Goal: Task Accomplishment & Management: Manage account settings

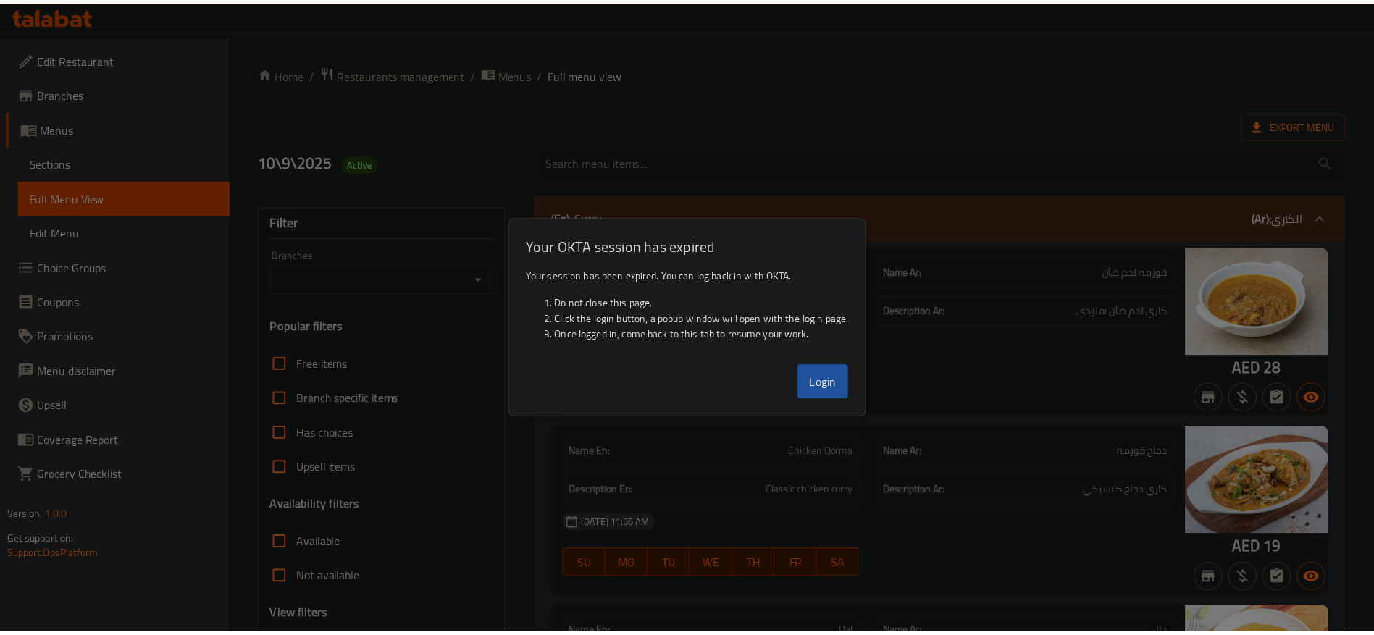
scroll to position [8042, 0]
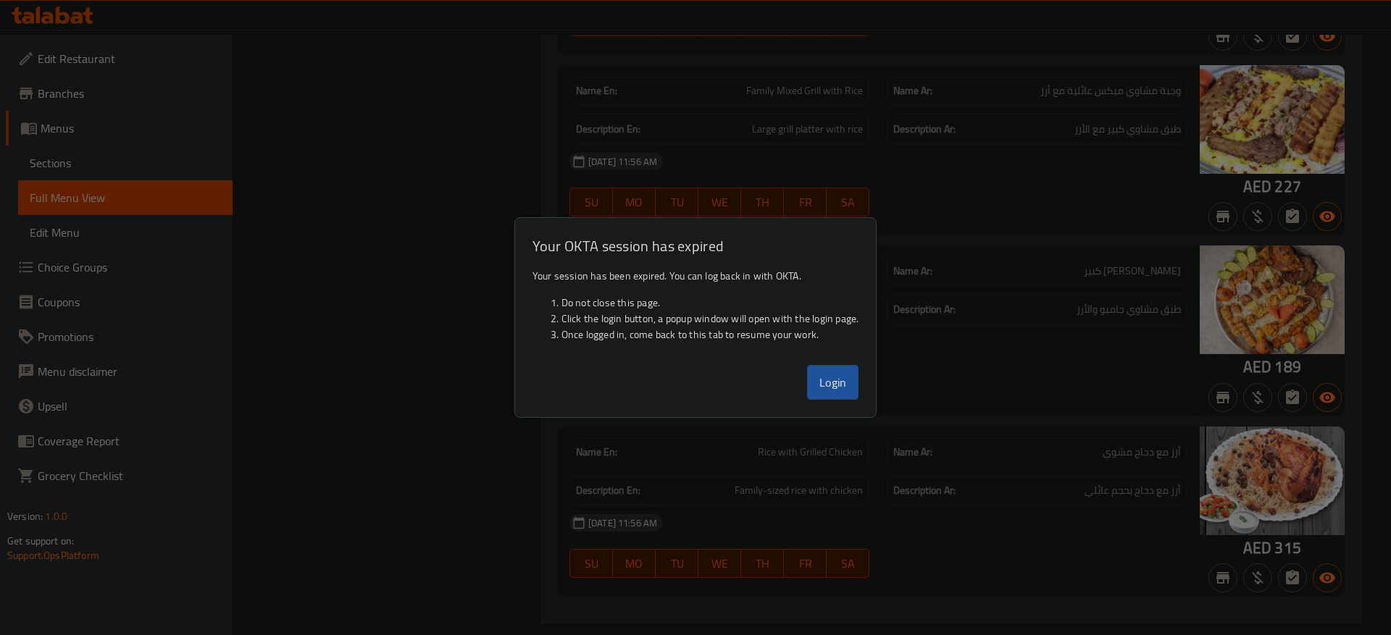
click at [833, 399] on button "Login" at bounding box center [833, 382] width 52 height 35
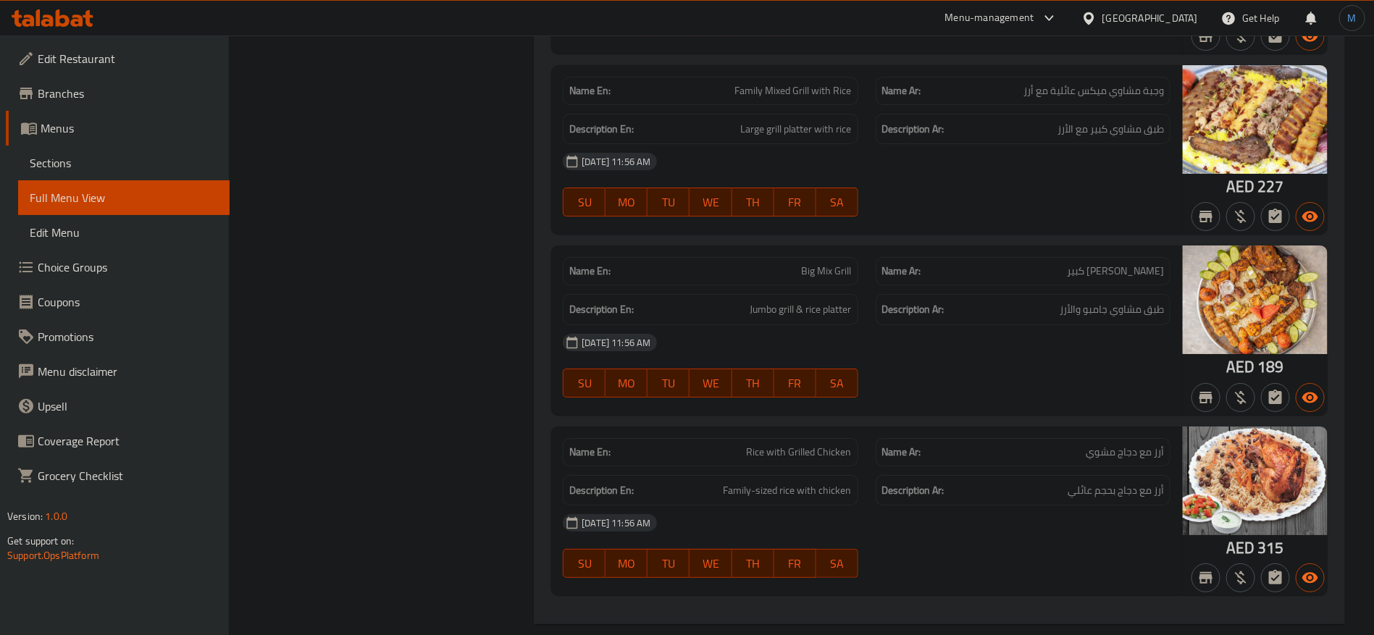
click at [1130, 12] on div "United Arab Emirates" at bounding box center [1150, 18] width 96 height 16
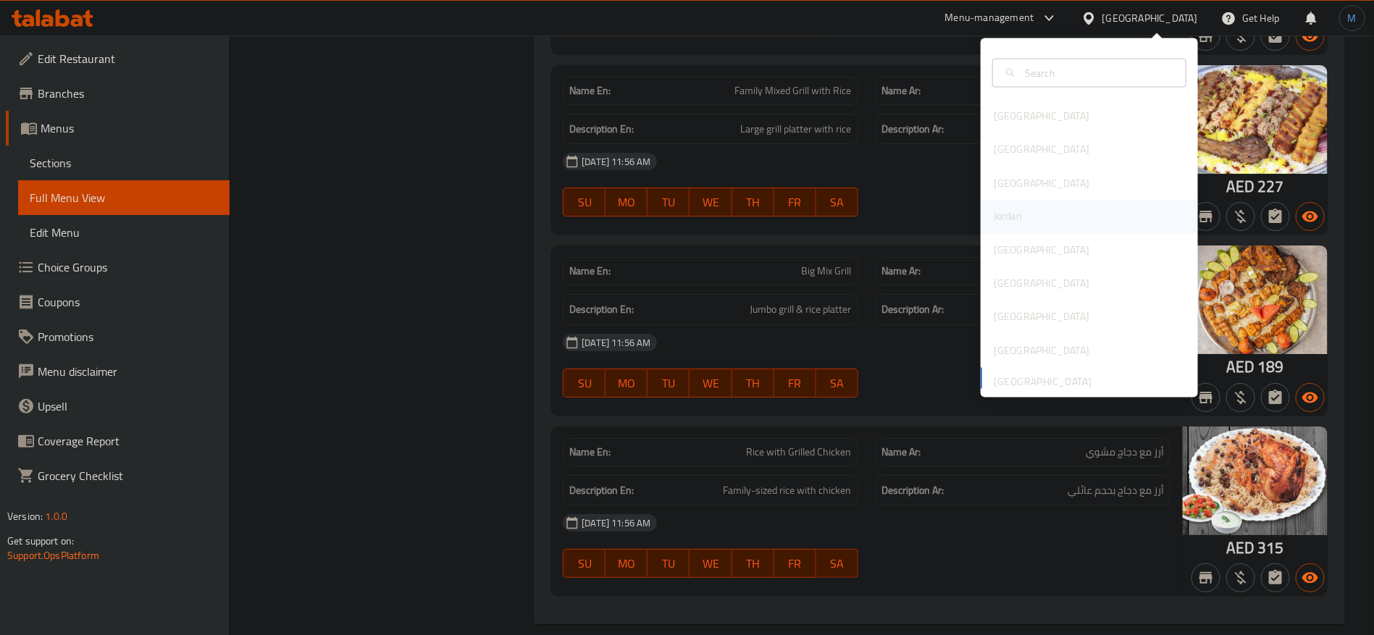
click at [1040, 217] on div "Jordan" at bounding box center [1089, 216] width 217 height 33
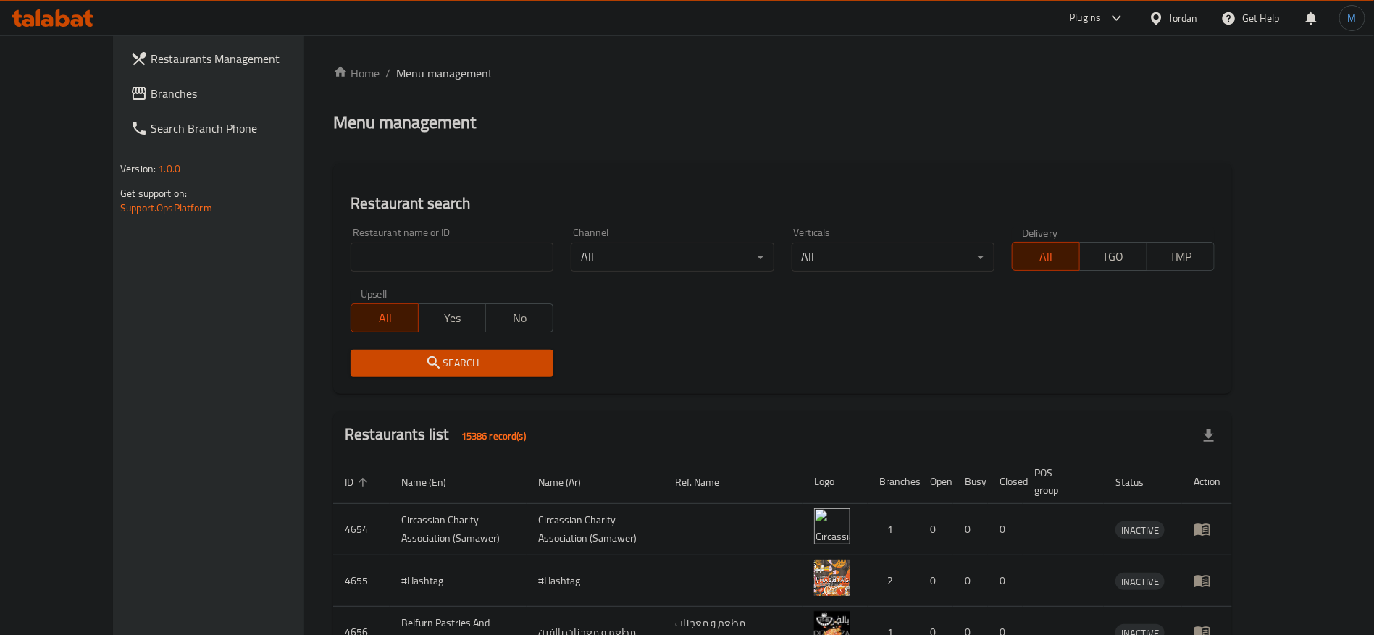
click at [151, 91] on span "Branches" at bounding box center [241, 93] width 180 height 17
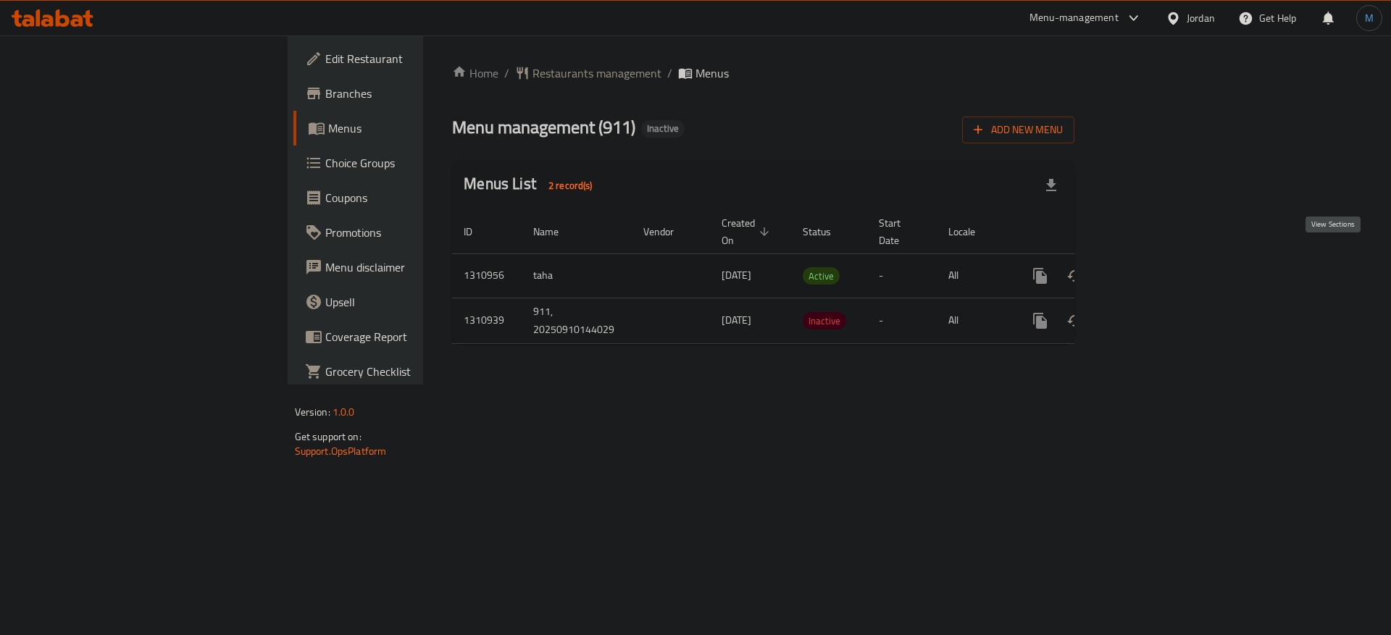
click at [1153, 267] on icon "enhanced table" at bounding box center [1144, 275] width 17 height 17
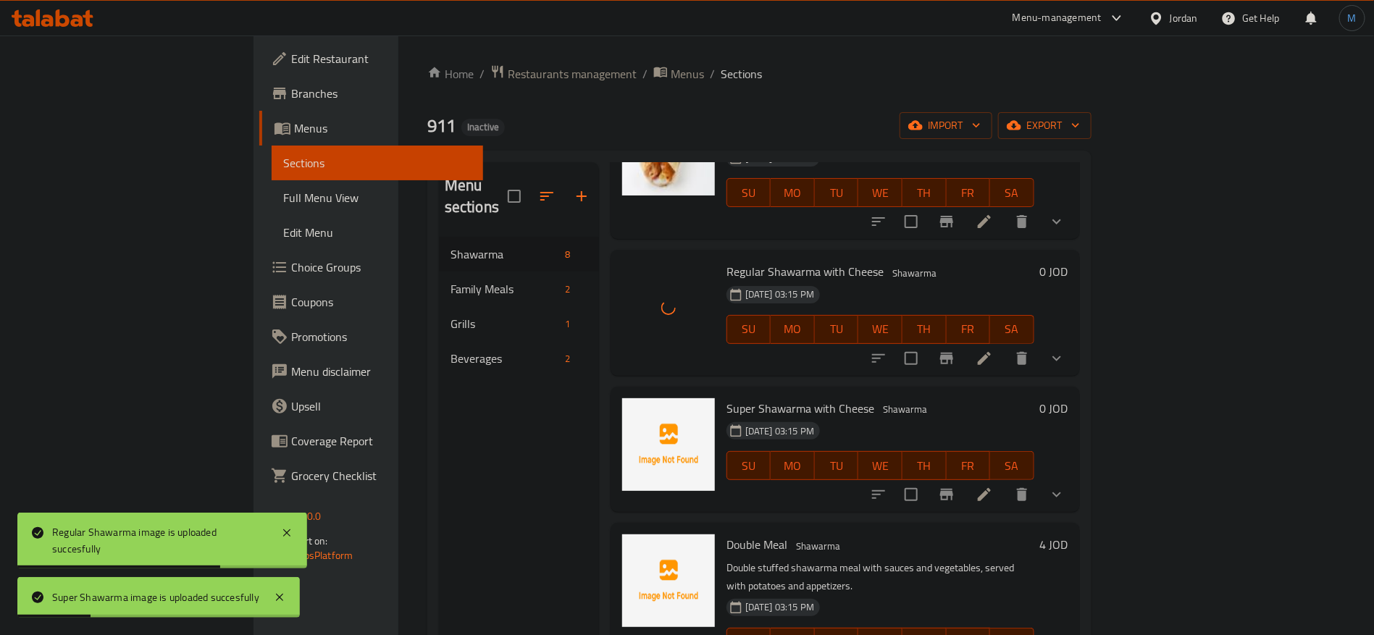
scroll to position [326, 0]
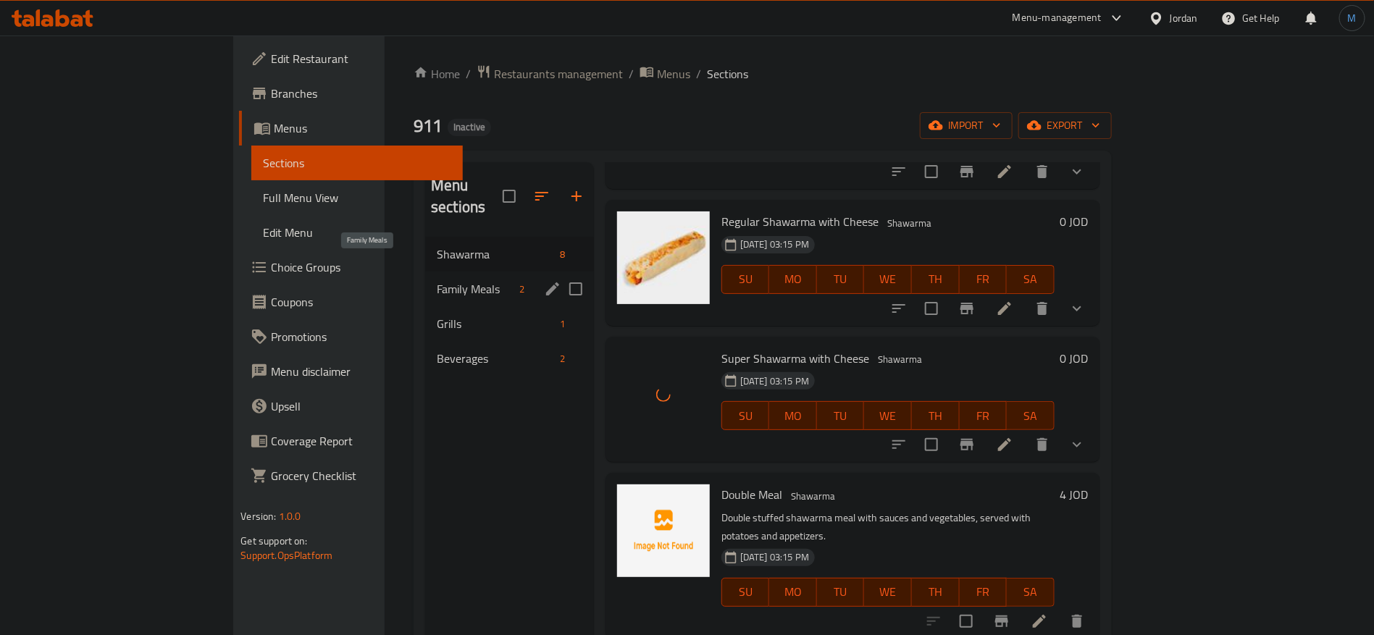
click at [437, 280] on span "Family Meals" at bounding box center [475, 288] width 77 height 17
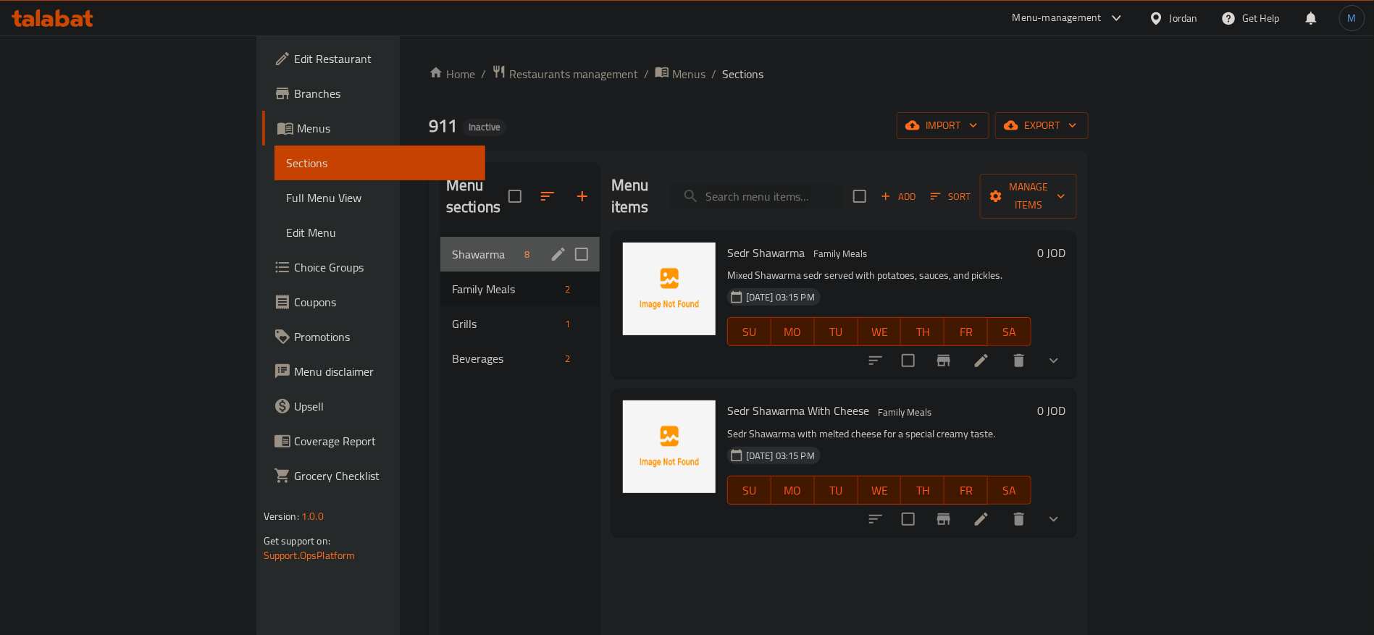
click at [440, 237] on div "Shawarma 8" at bounding box center [519, 254] width 159 height 35
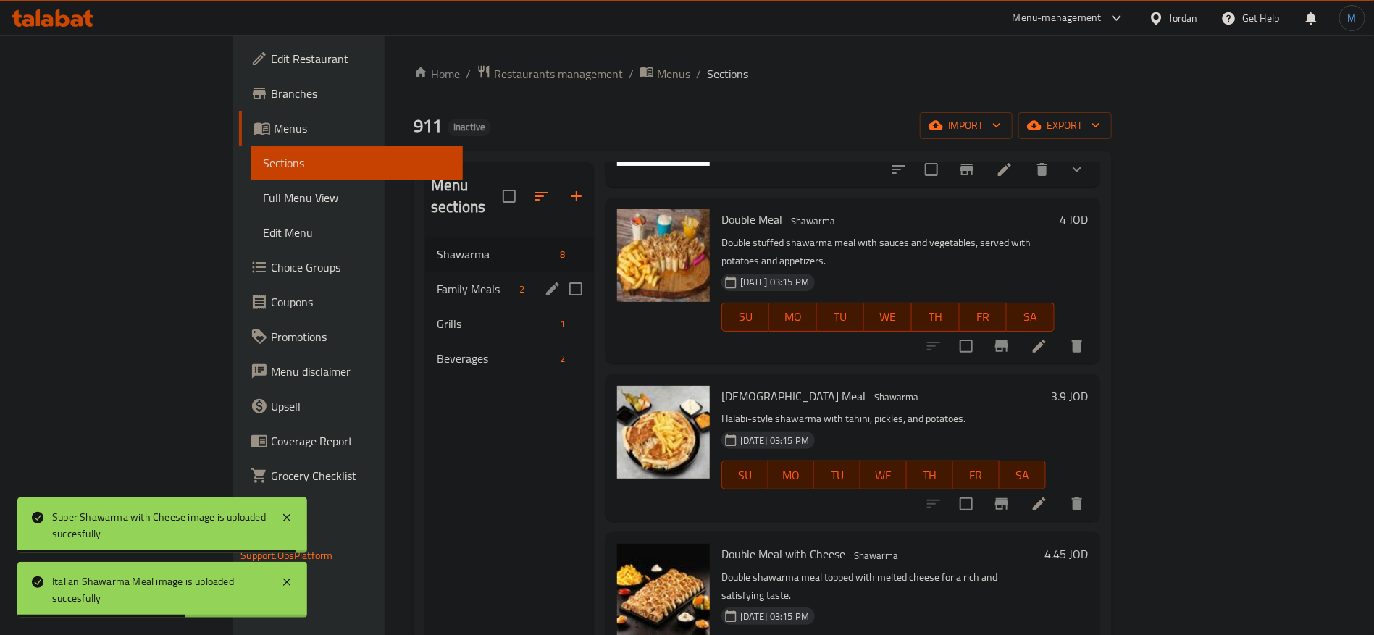
click at [425, 278] on div "Family Meals 2" at bounding box center [509, 289] width 169 height 35
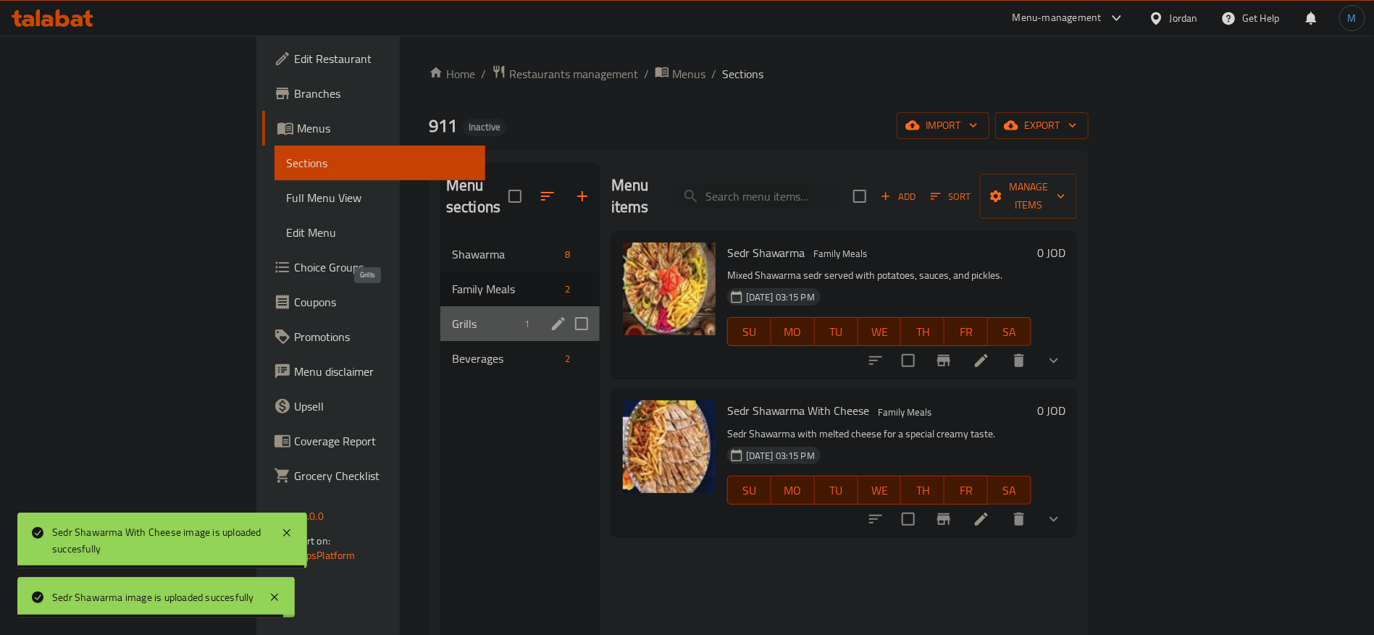
click at [452, 315] on span "Grills" at bounding box center [485, 323] width 67 height 17
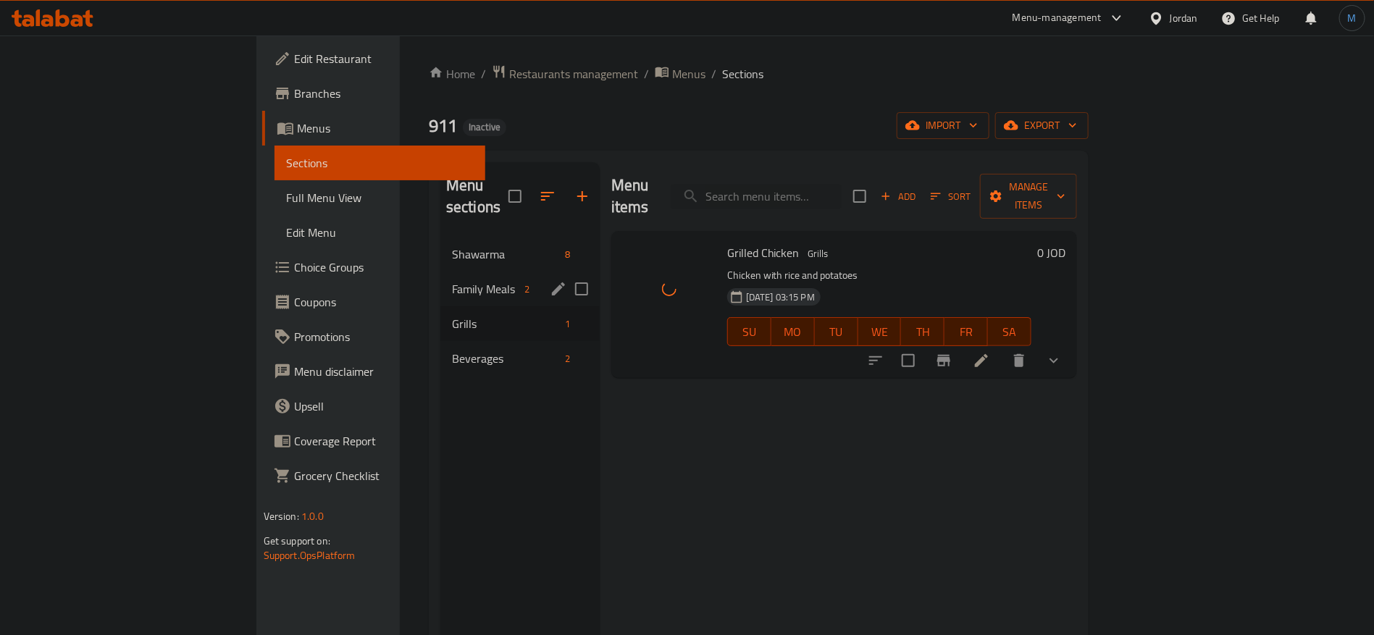
click at [440, 272] on div "Family Meals 2" at bounding box center [519, 289] width 159 height 35
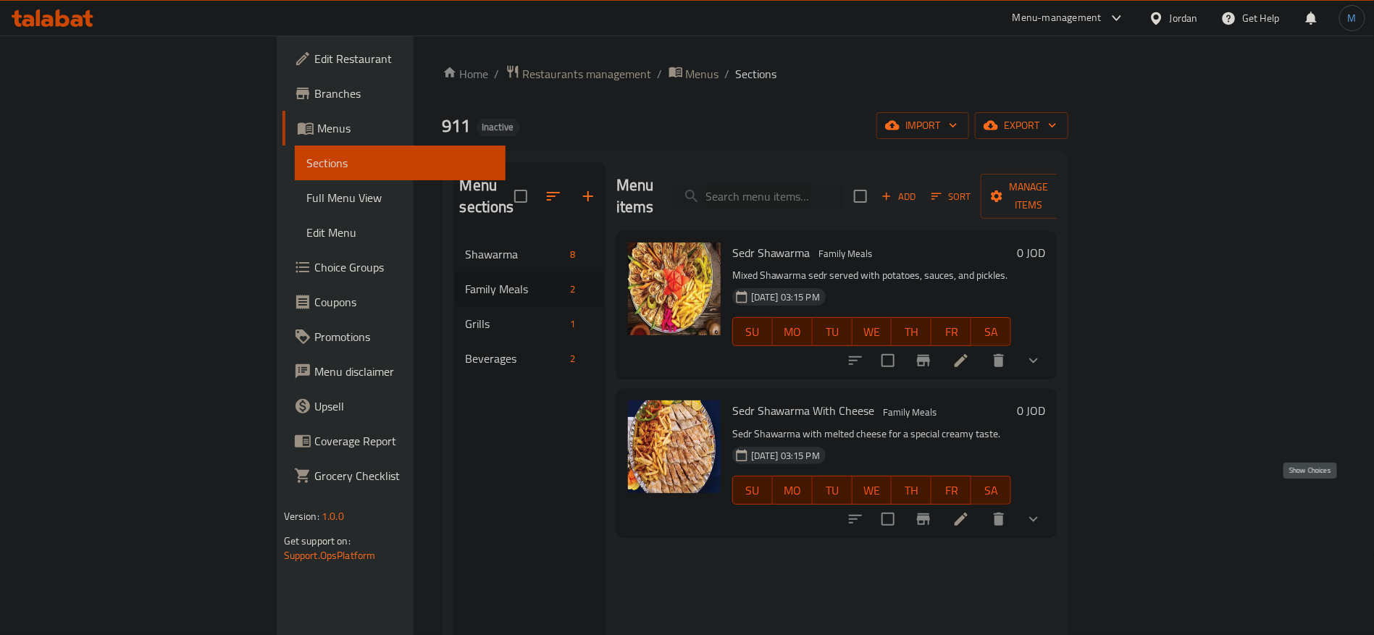
click at [1042, 511] on icon "show more" at bounding box center [1033, 519] width 17 height 17
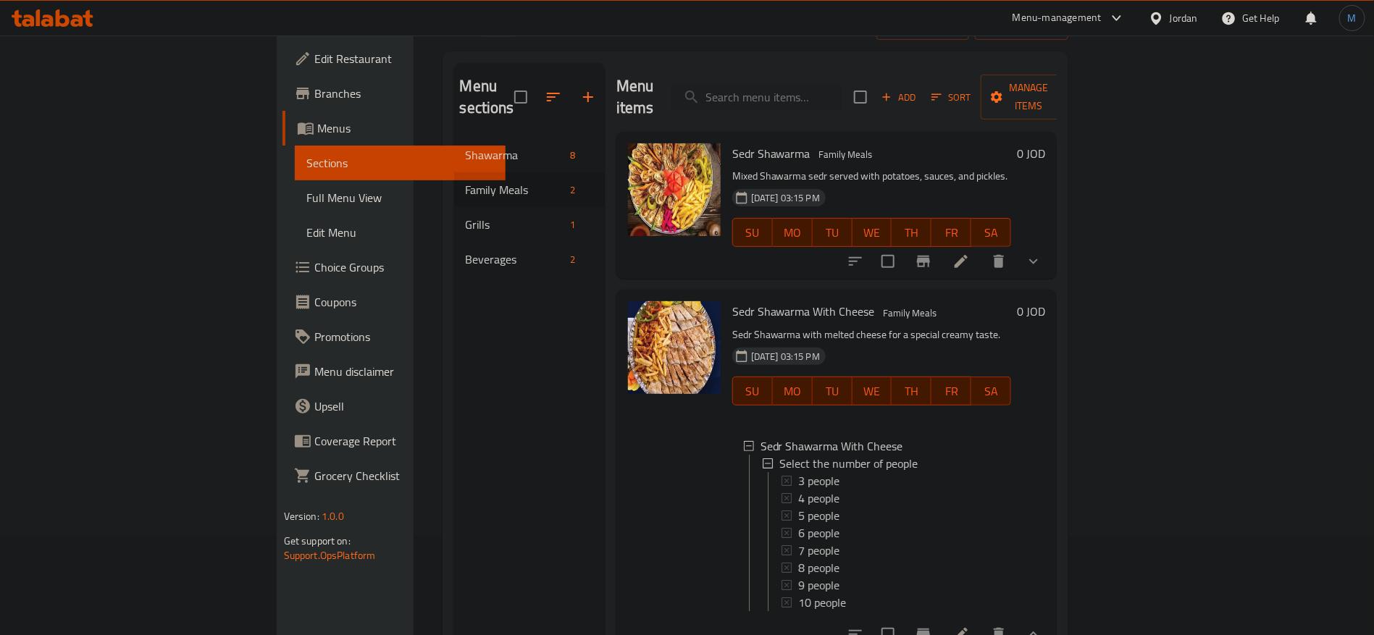
scroll to position [203, 0]
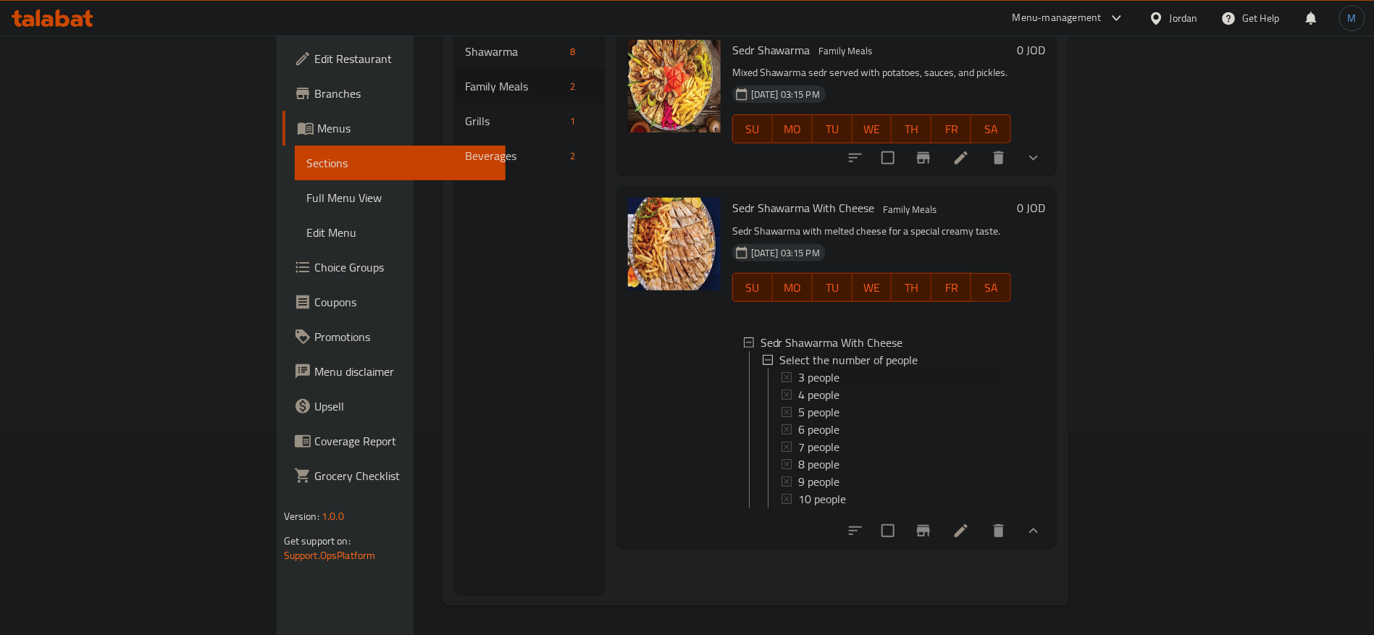
click at [798, 369] on span "3 people" at bounding box center [818, 377] width 41 height 17
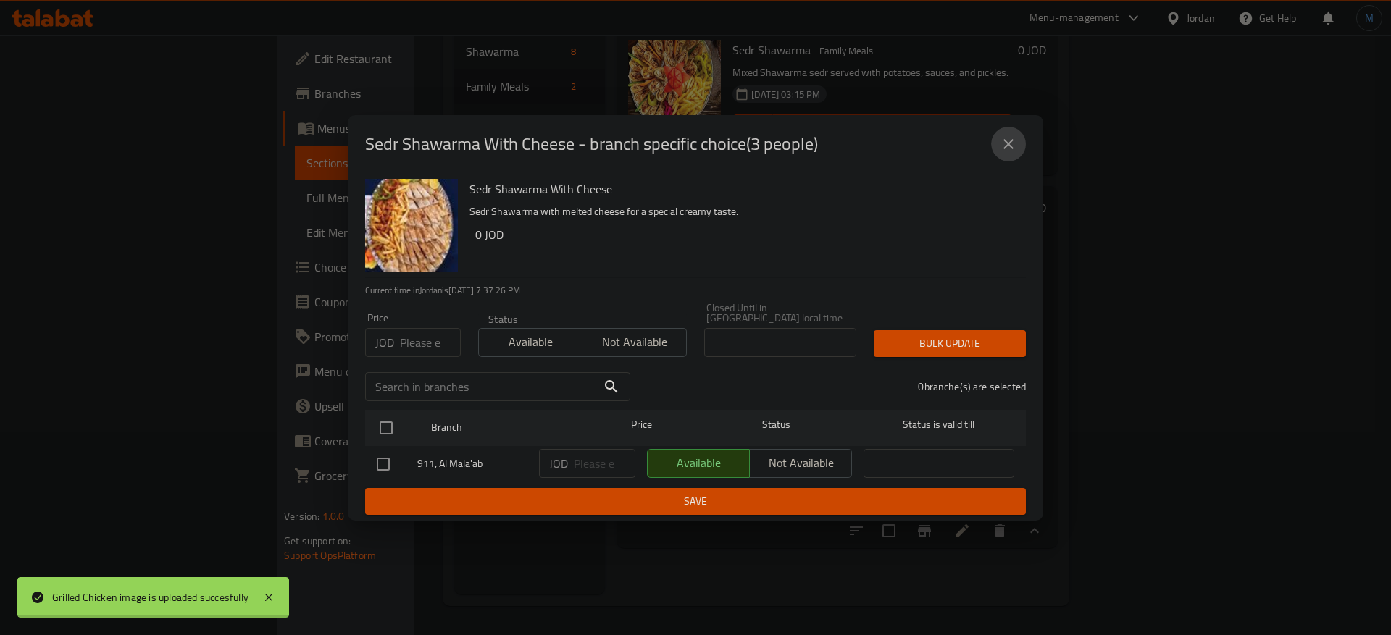
click at [1016, 138] on button "close" at bounding box center [1008, 144] width 35 height 35
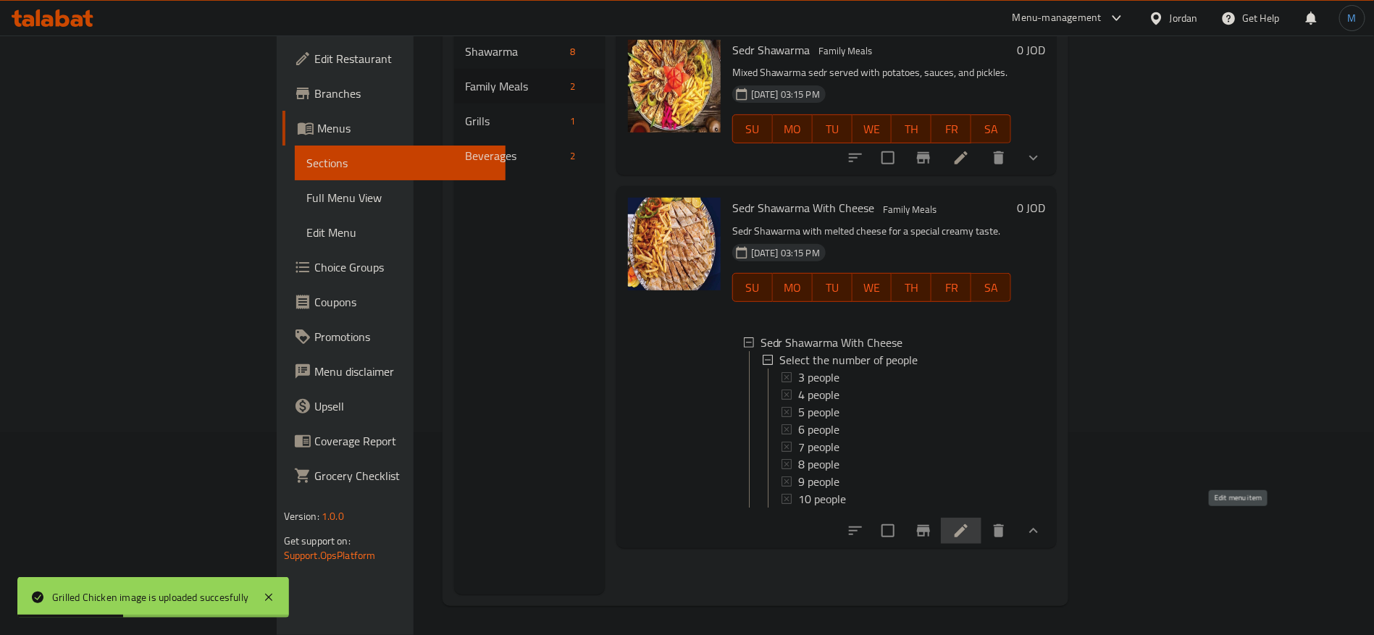
click at [970, 526] on icon at bounding box center [960, 530] width 17 height 17
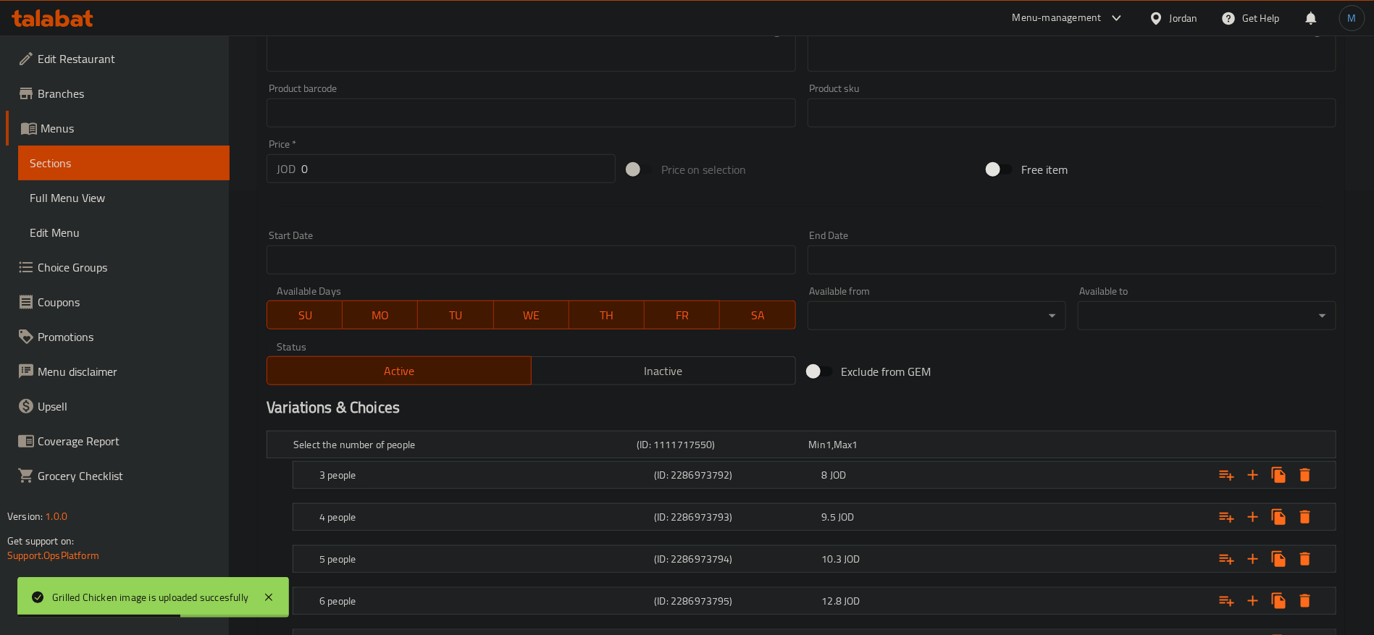
scroll to position [652, 0]
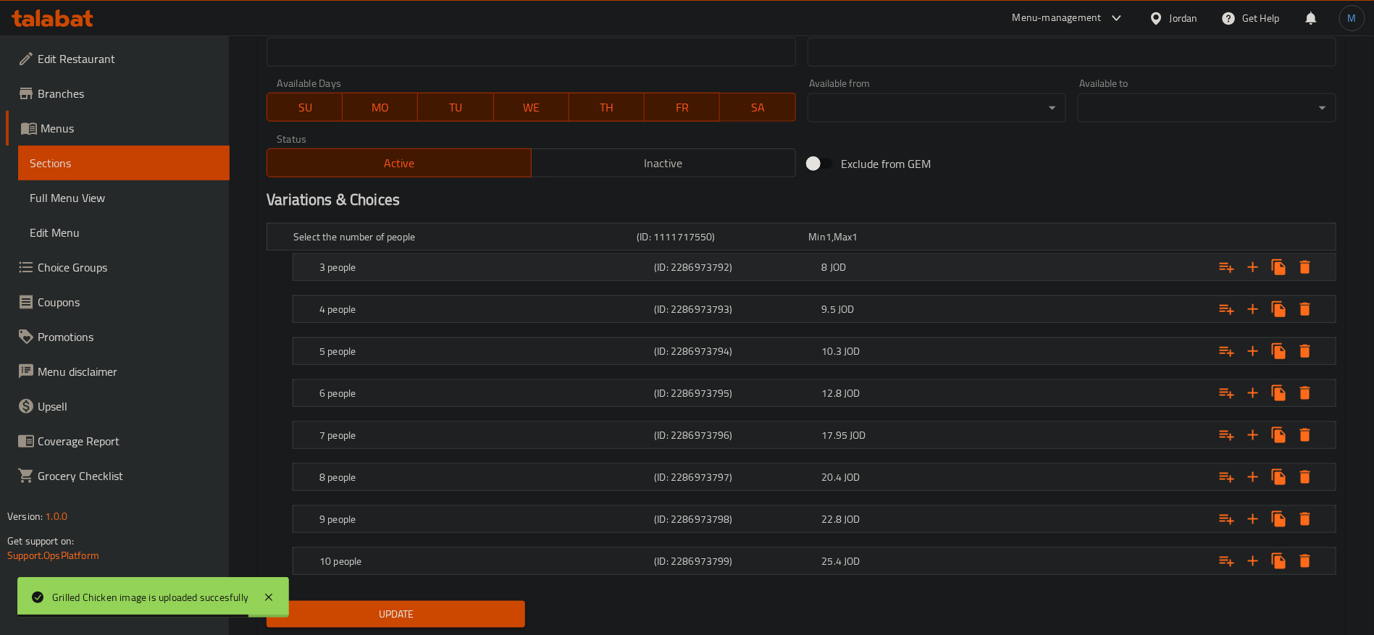
click at [719, 278] on div "3 people (ID: 2286973792) 8 JOD" at bounding box center [819, 267] width 1005 height 32
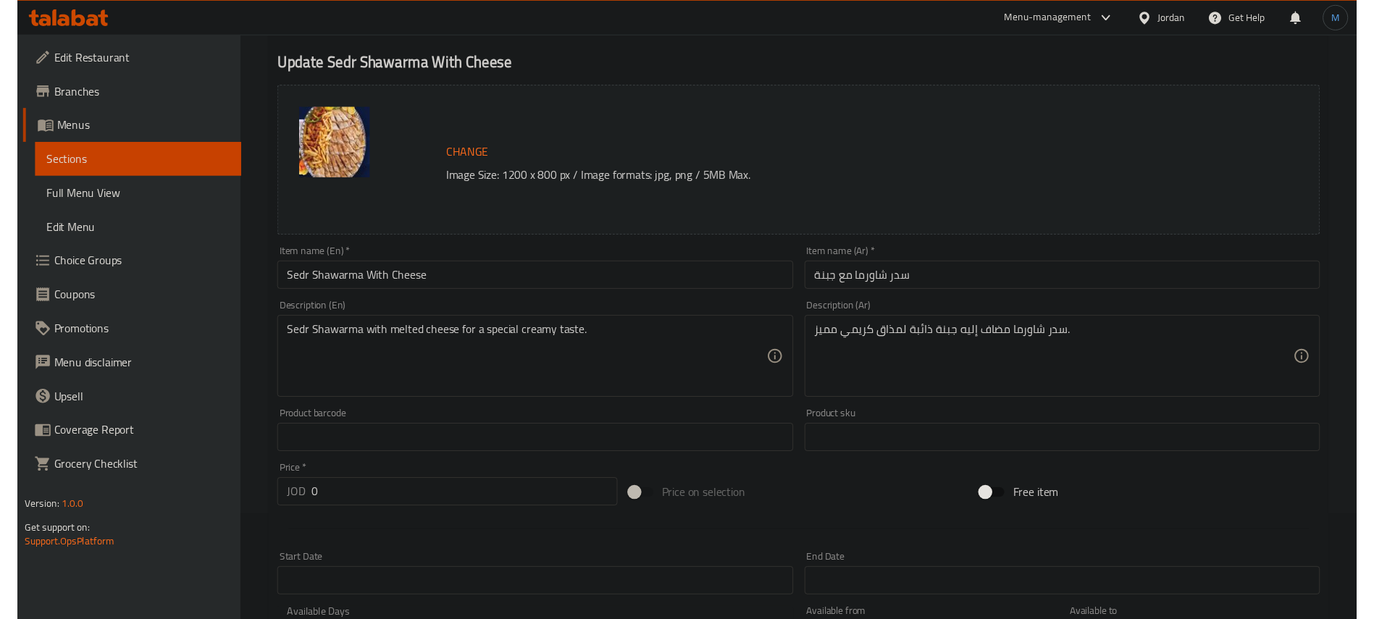
scroll to position [0, 0]
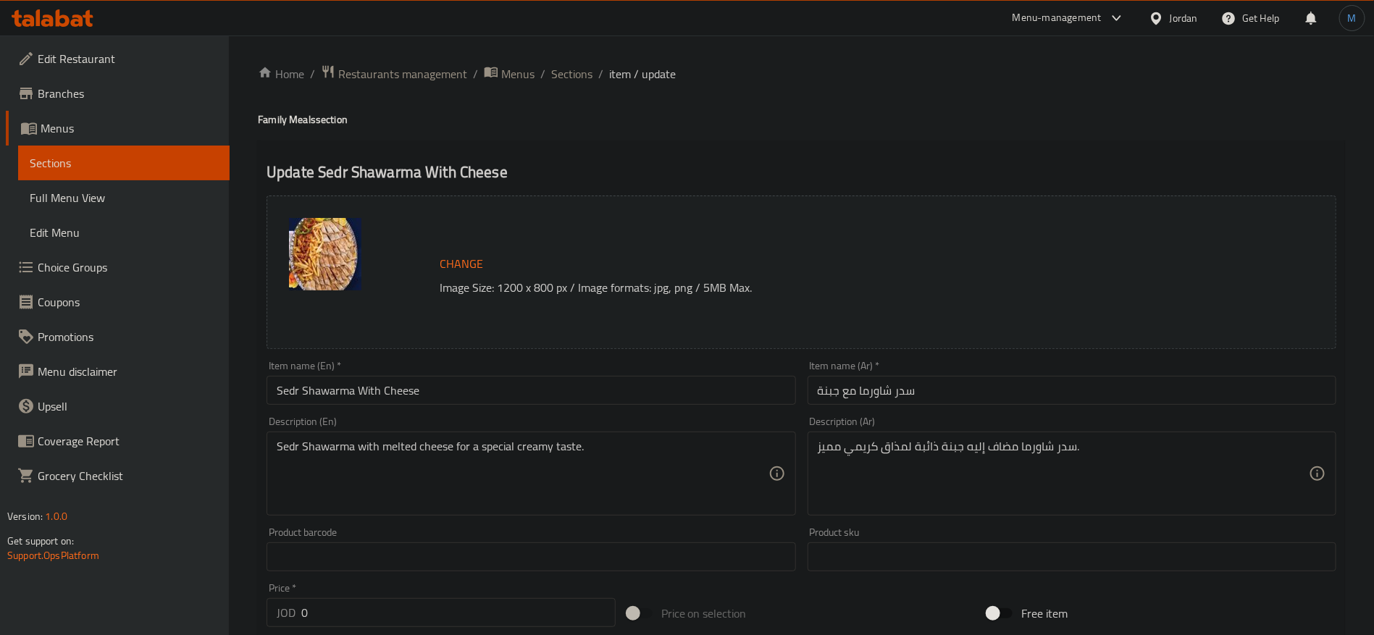
click at [590, 77] on span "Sections" at bounding box center [571, 73] width 41 height 17
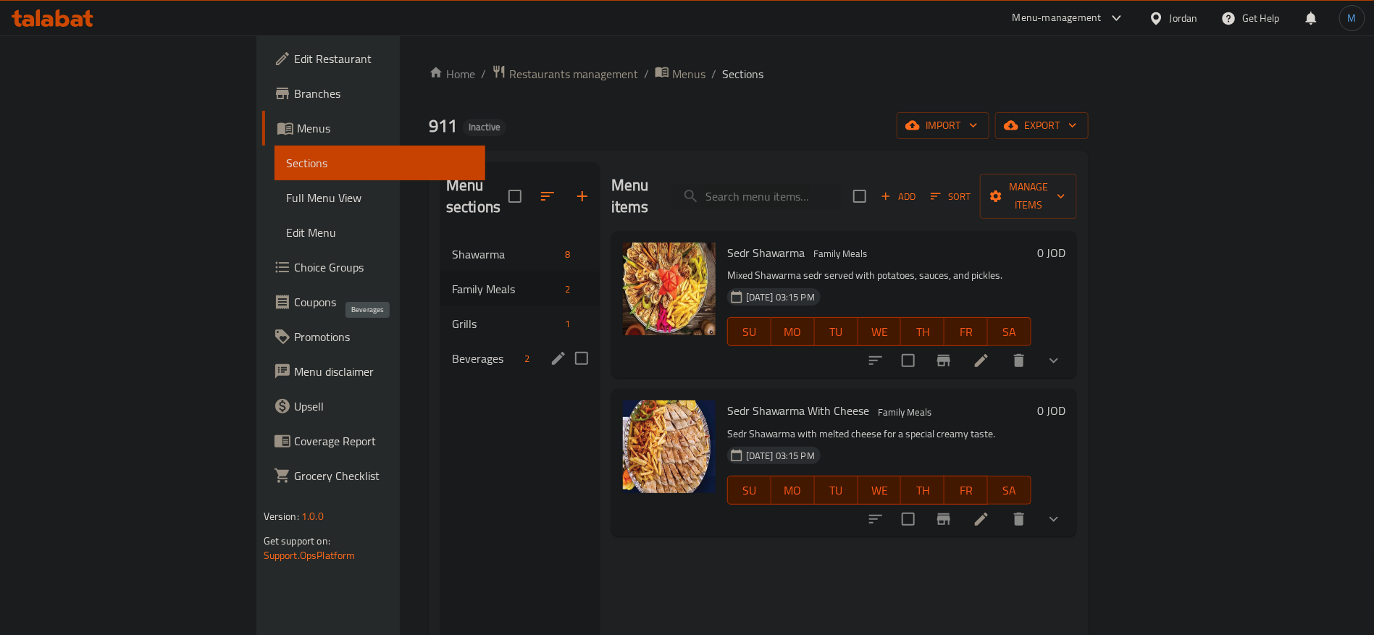
click at [440, 341] on div "Beverages 2" at bounding box center [519, 358] width 159 height 35
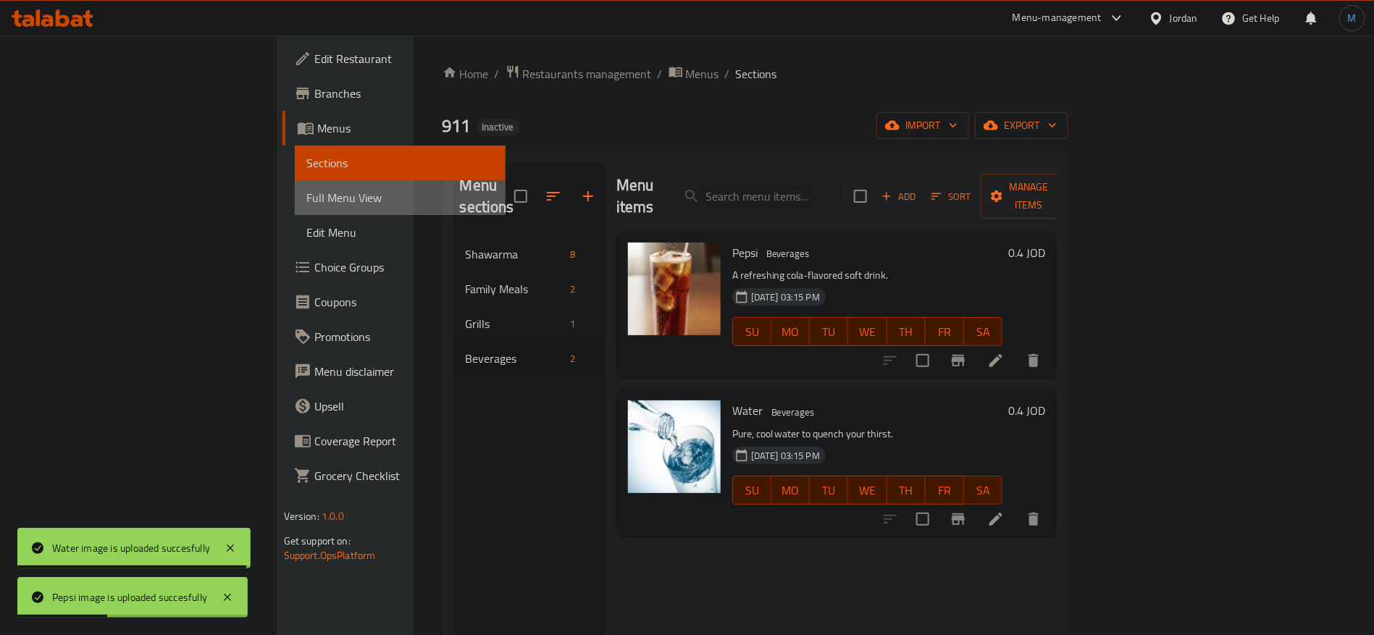
click at [295, 209] on link "Full Menu View" at bounding box center [400, 197] width 211 height 35
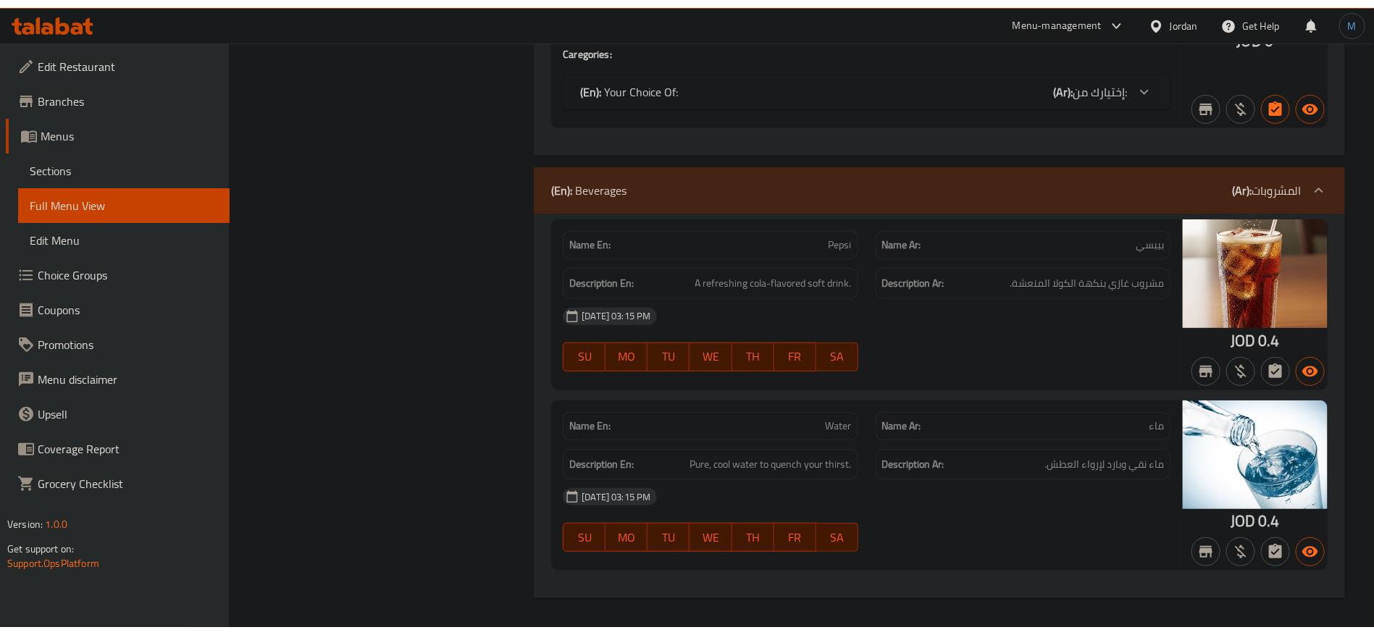
scroll to position [2967, 0]
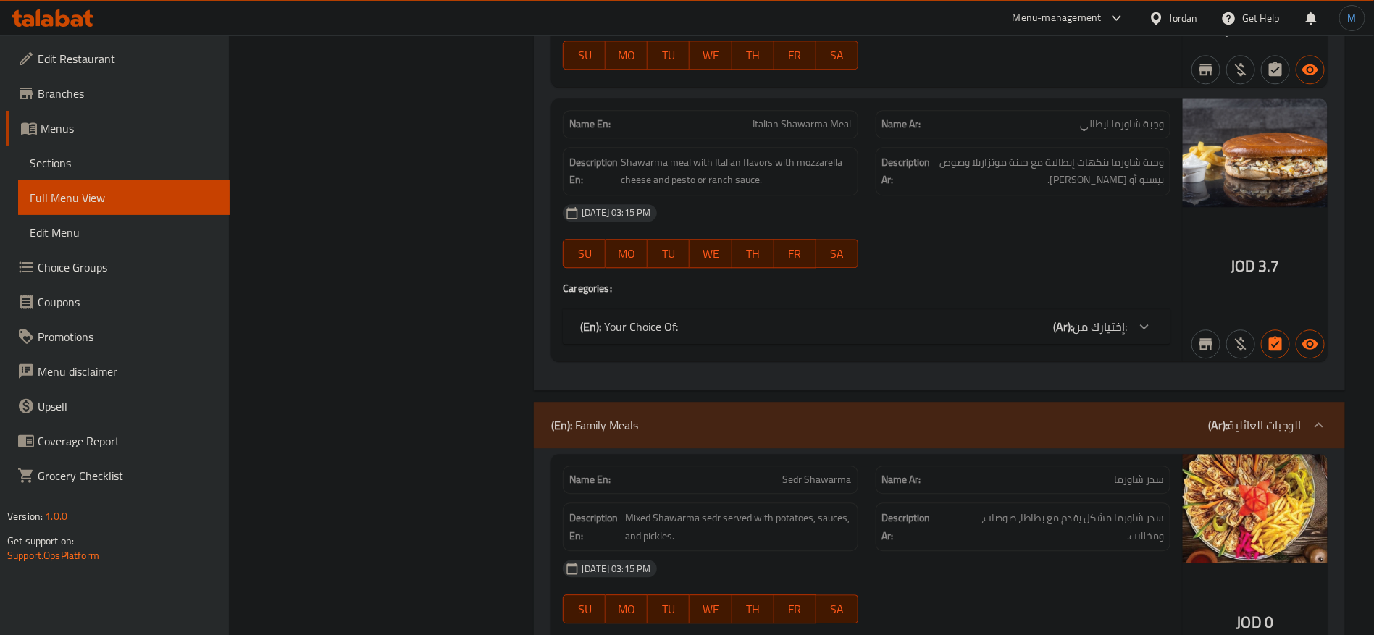
click at [119, 151] on link "Sections" at bounding box center [123, 163] width 211 height 35
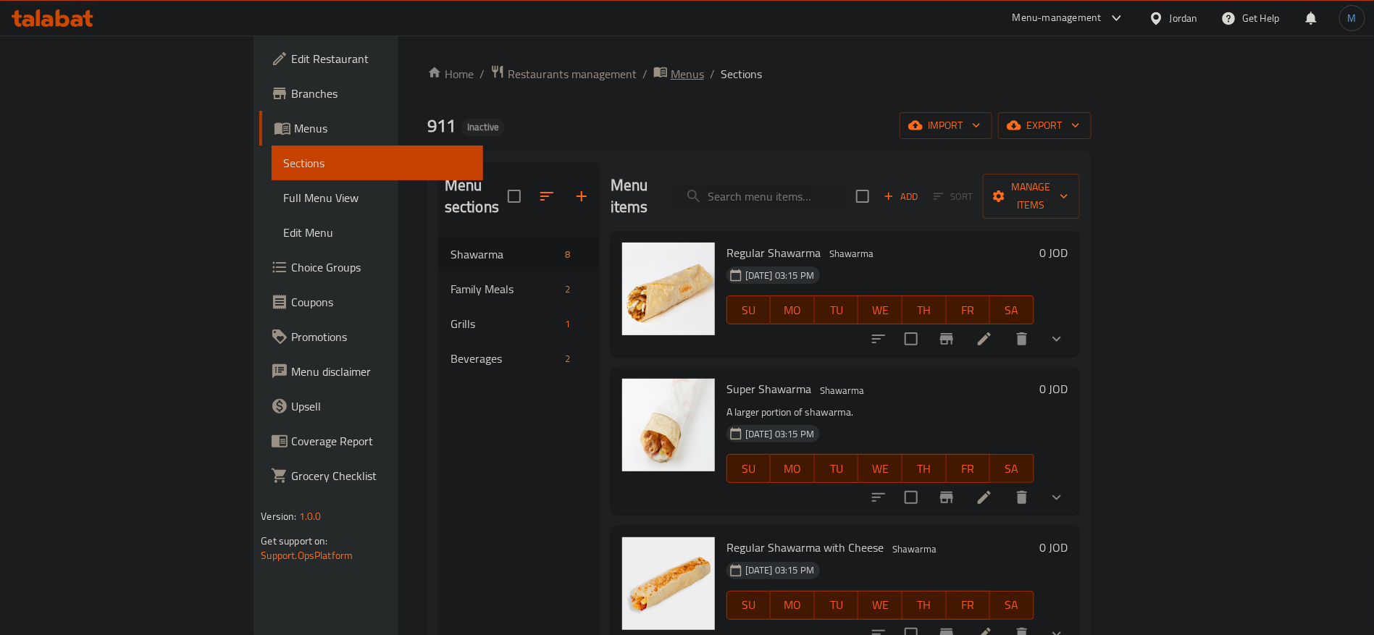
click at [654, 72] on icon "breadcrumb" at bounding box center [660, 72] width 13 height 10
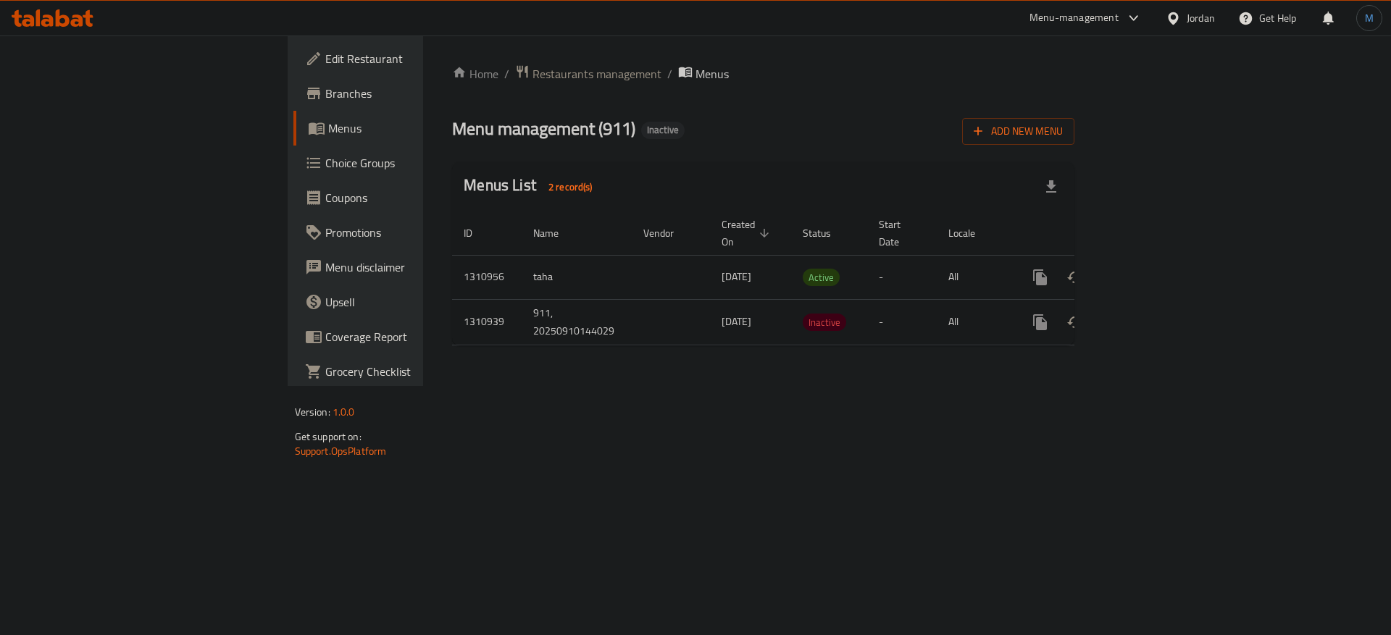
click at [462, 72] on div at bounding box center [695, 317] width 1391 height 635
click at [532, 74] on span "Restaurants management" at bounding box center [596, 73] width 129 height 17
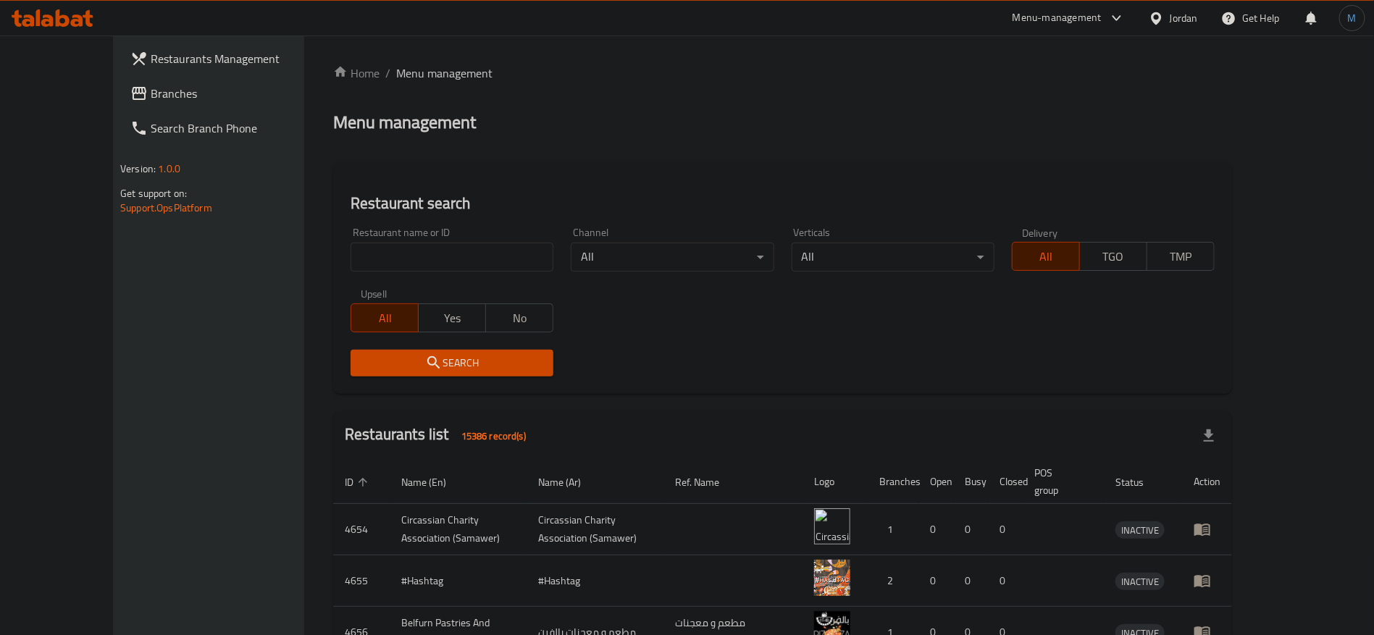
click at [177, 91] on span "Branches" at bounding box center [241, 93] width 180 height 17
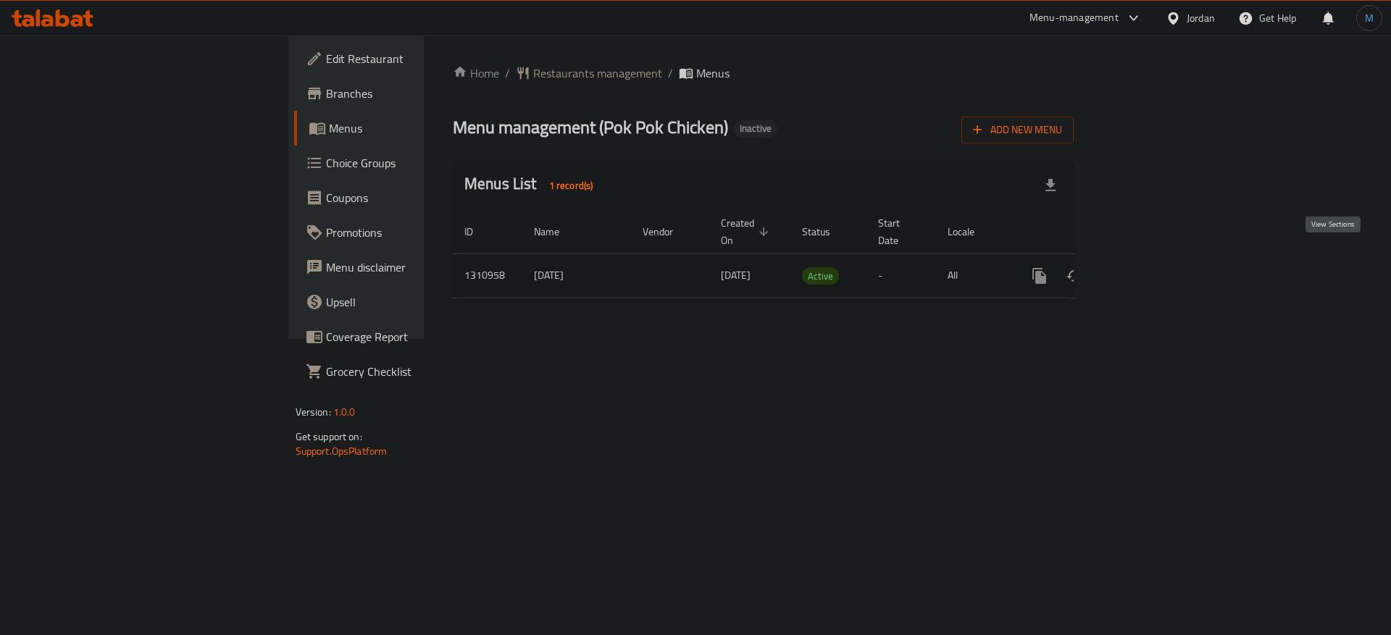
click at [1152, 267] on icon "enhanced table" at bounding box center [1143, 275] width 17 height 17
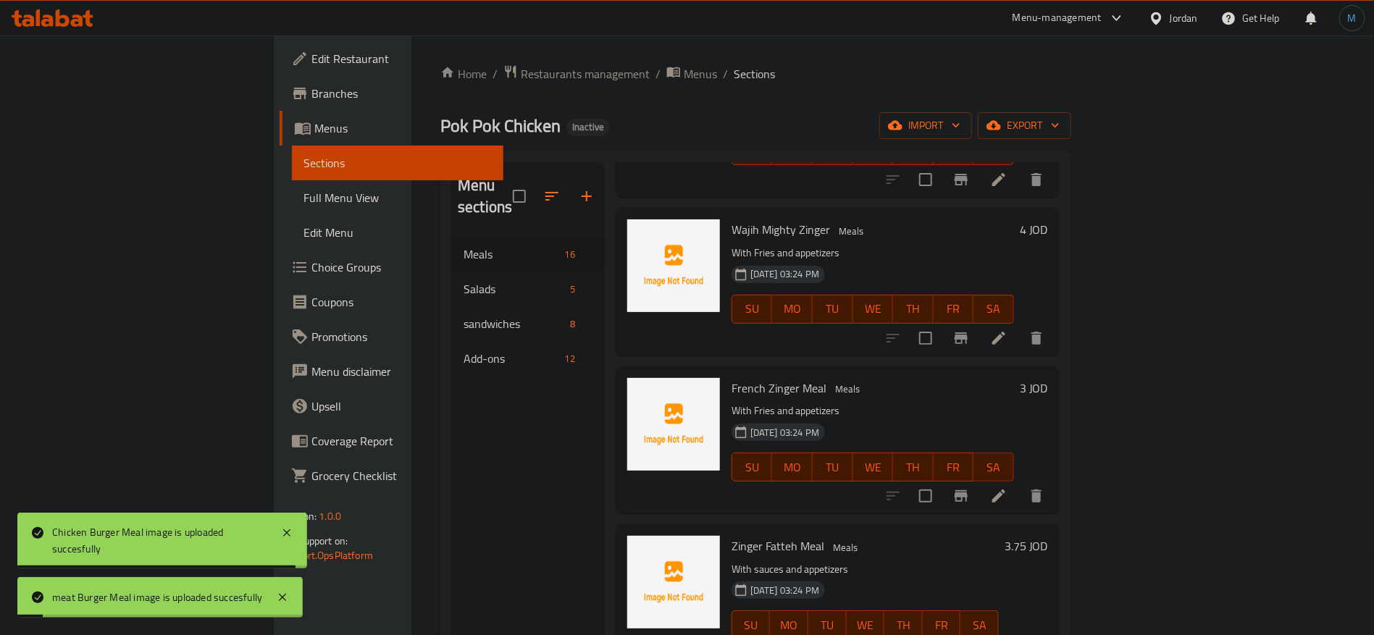
scroll to position [1412, 0]
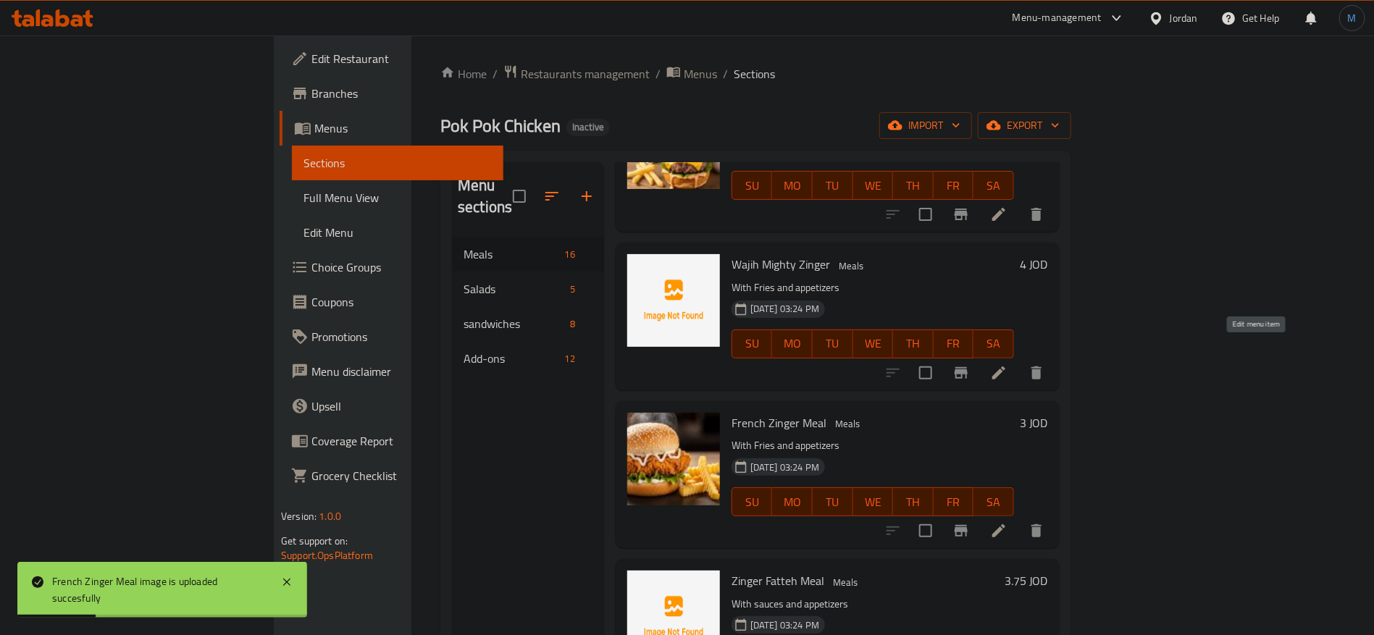
click at [1007, 364] on icon at bounding box center [998, 372] width 17 height 17
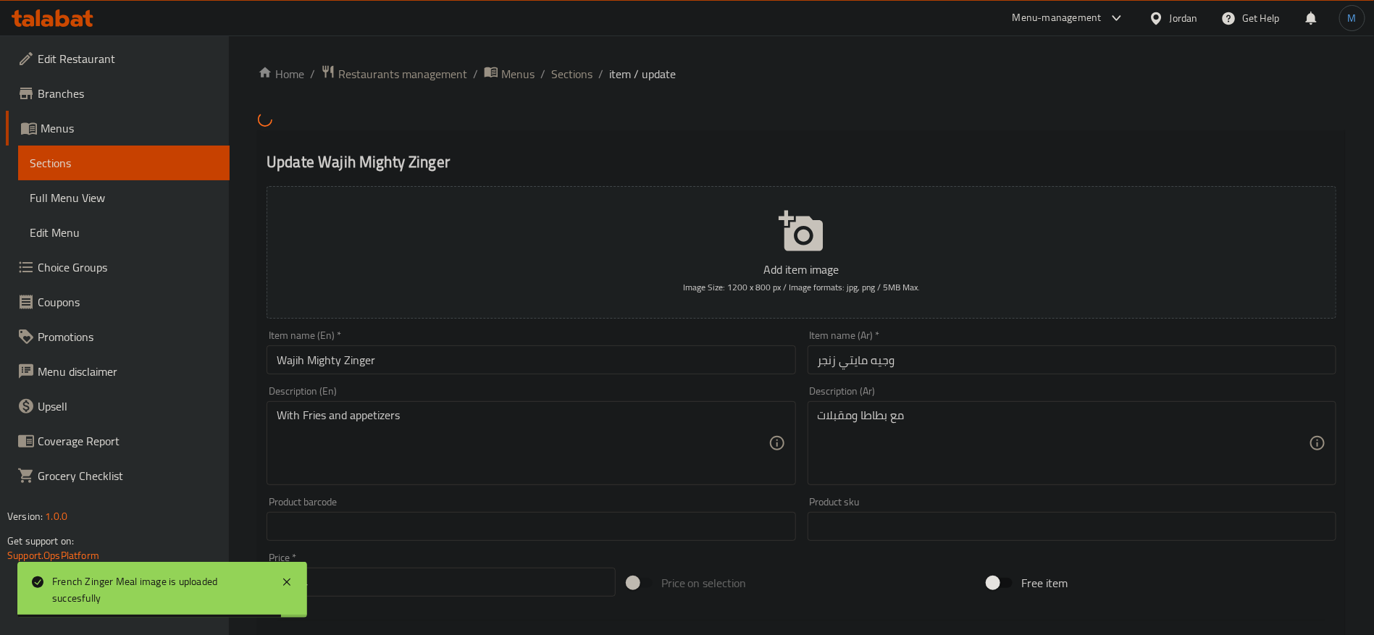
click at [358, 357] on input "Wajih Mighty Zinger" at bounding box center [531, 359] width 529 height 29
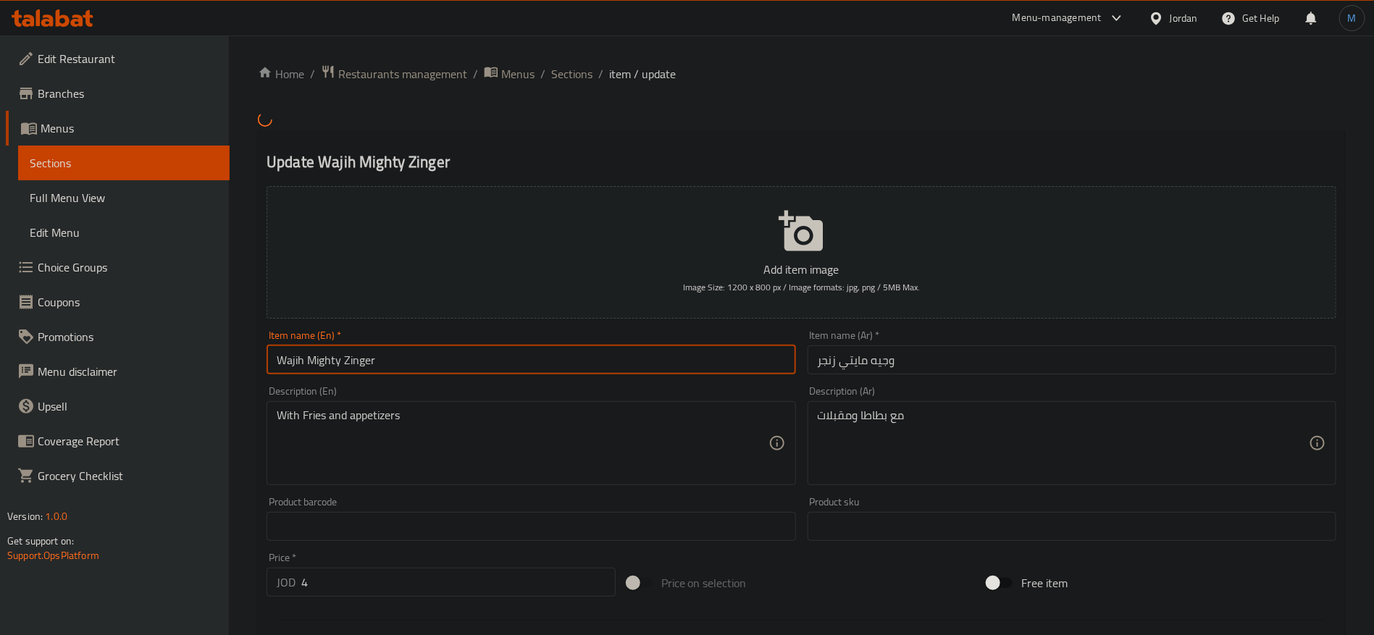
click at [823, 366] on input "وجيه مايتي زنجر" at bounding box center [1072, 359] width 529 height 29
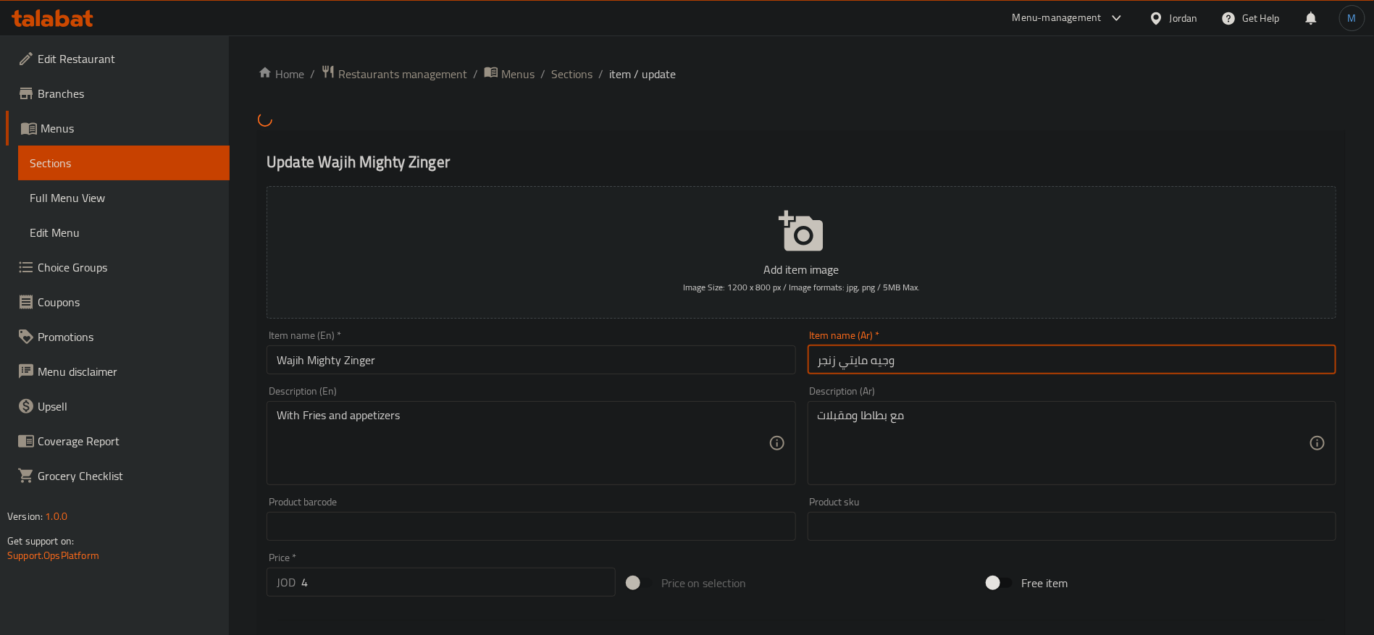
click at [823, 366] on input "وجيه مايتي زنجر" at bounding box center [1072, 359] width 529 height 29
click at [553, 74] on span "Sections" at bounding box center [571, 73] width 41 height 17
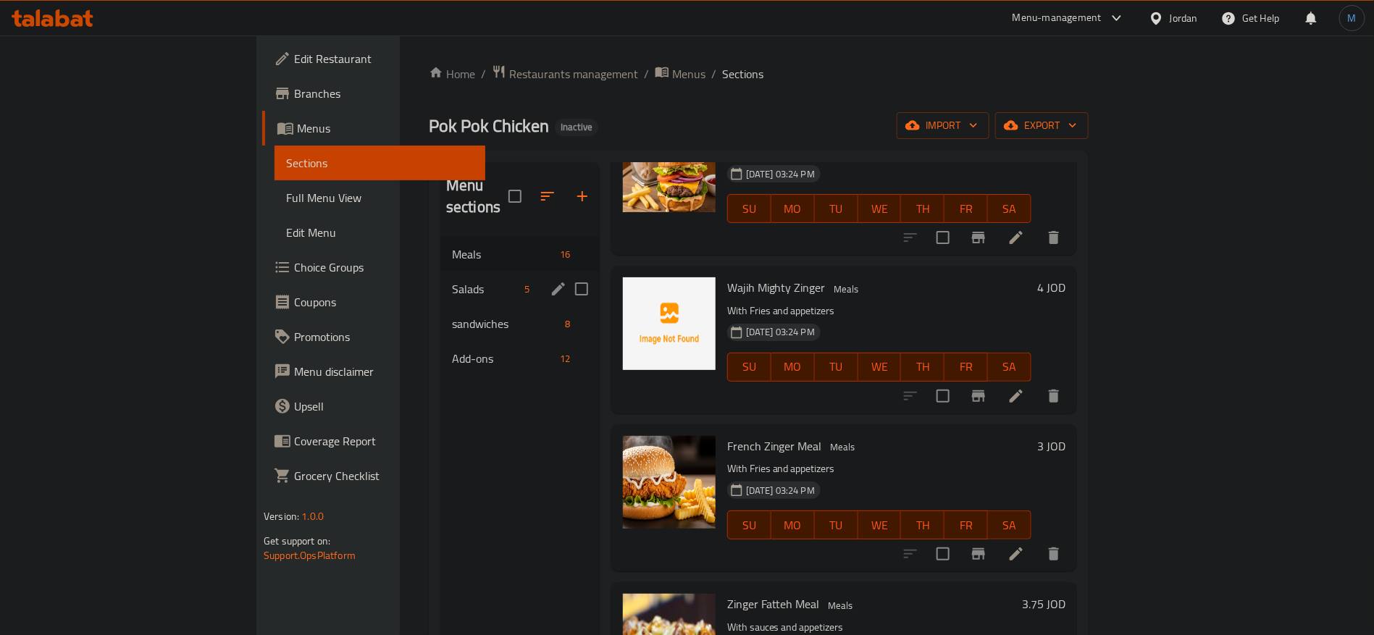
click at [452, 280] on span "Salads" at bounding box center [485, 288] width 67 height 17
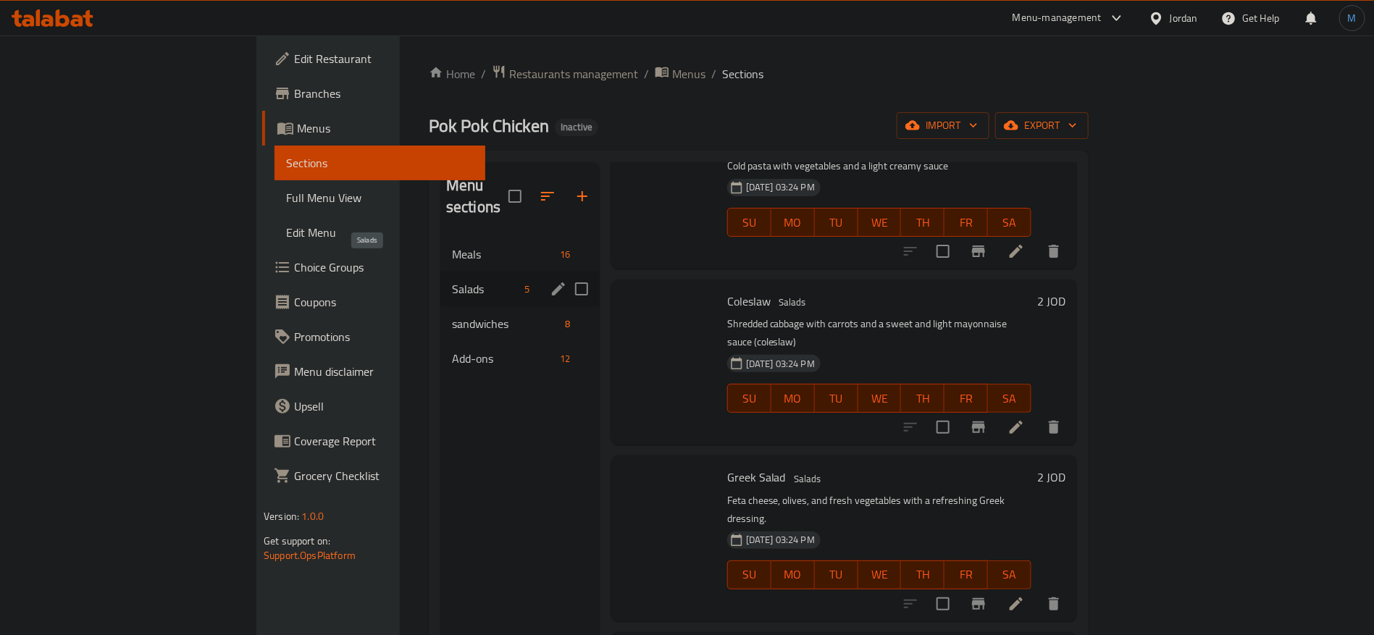
scroll to position [192, 0]
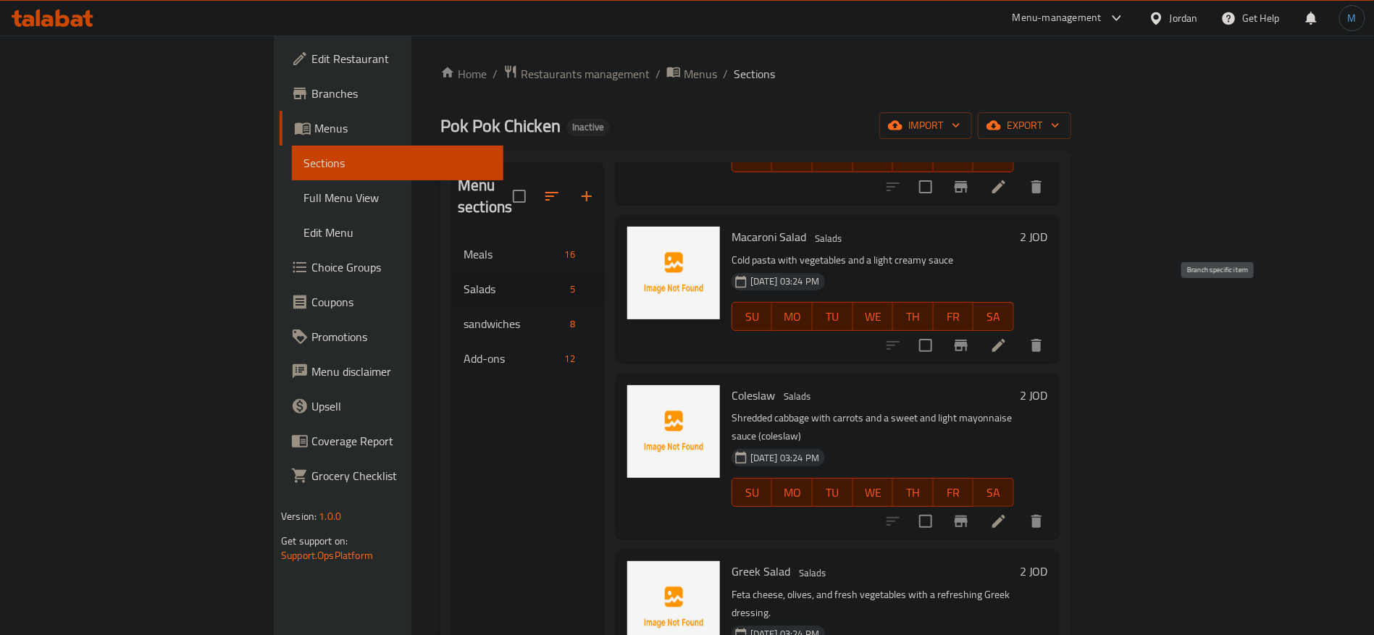
click at [1019, 332] on li at bounding box center [998, 345] width 41 height 26
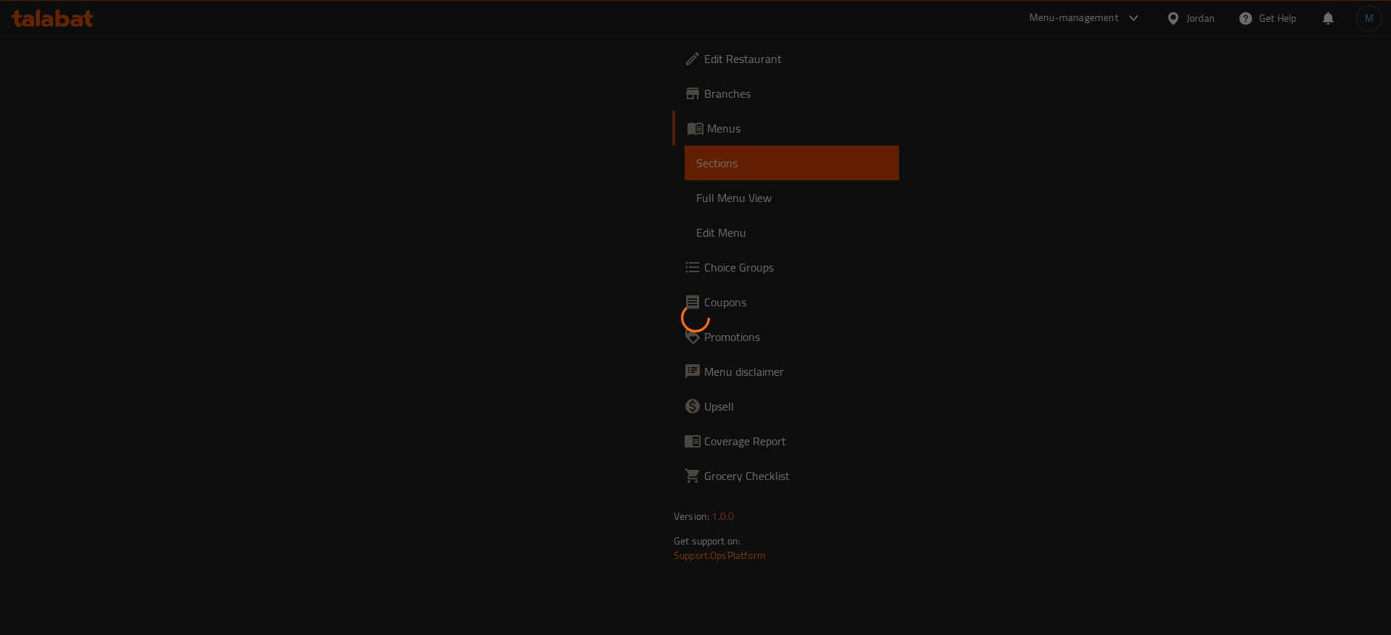
click at [580, 389] on div at bounding box center [695, 317] width 1391 height 635
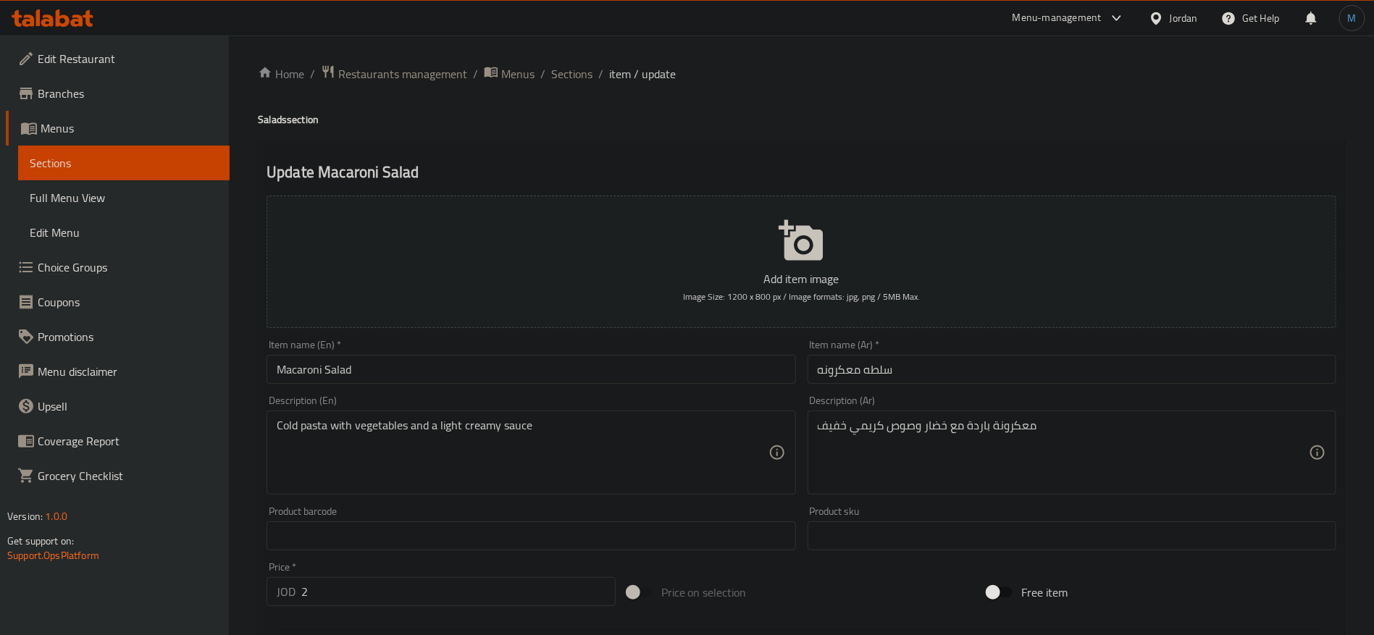
click at [577, 88] on div "Home / Restaurants management / Menus / Sections / item / update Salads section…" at bounding box center [801, 529] width 1087 height 930
click at [577, 80] on span "Sections" at bounding box center [571, 73] width 41 height 17
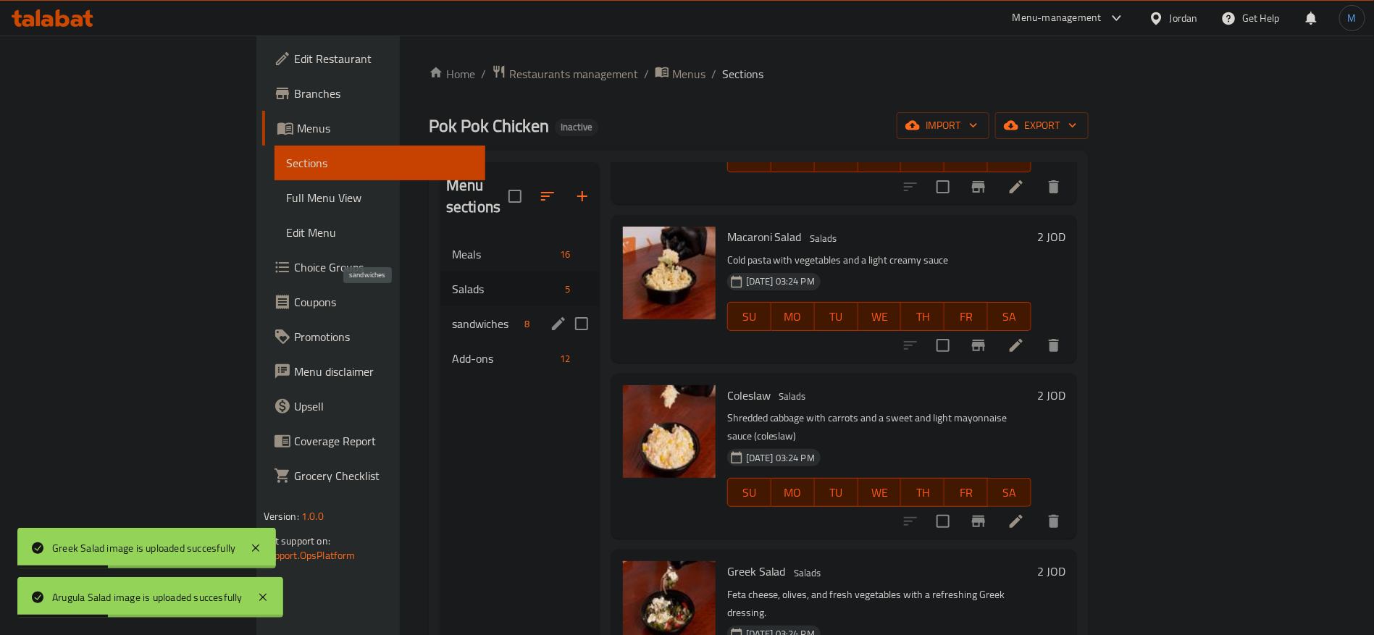
click at [452, 315] on span "sandwiches" at bounding box center [485, 323] width 67 height 17
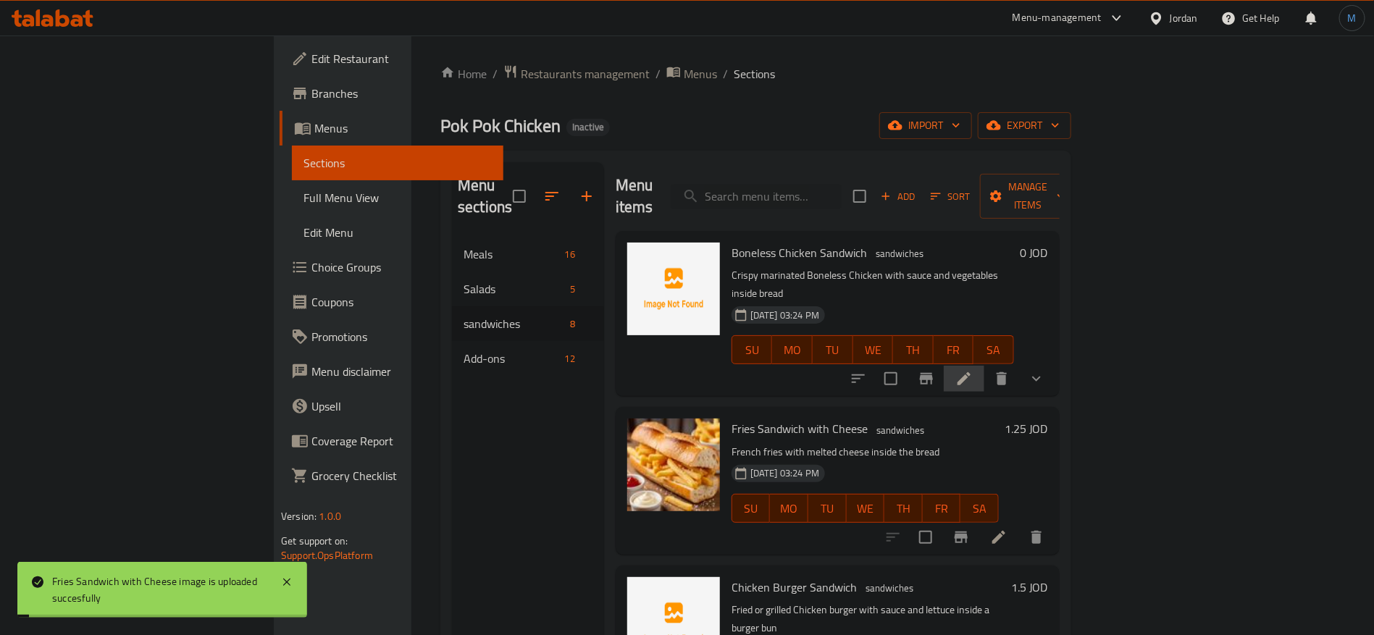
click at [984, 366] on li at bounding box center [964, 379] width 41 height 26
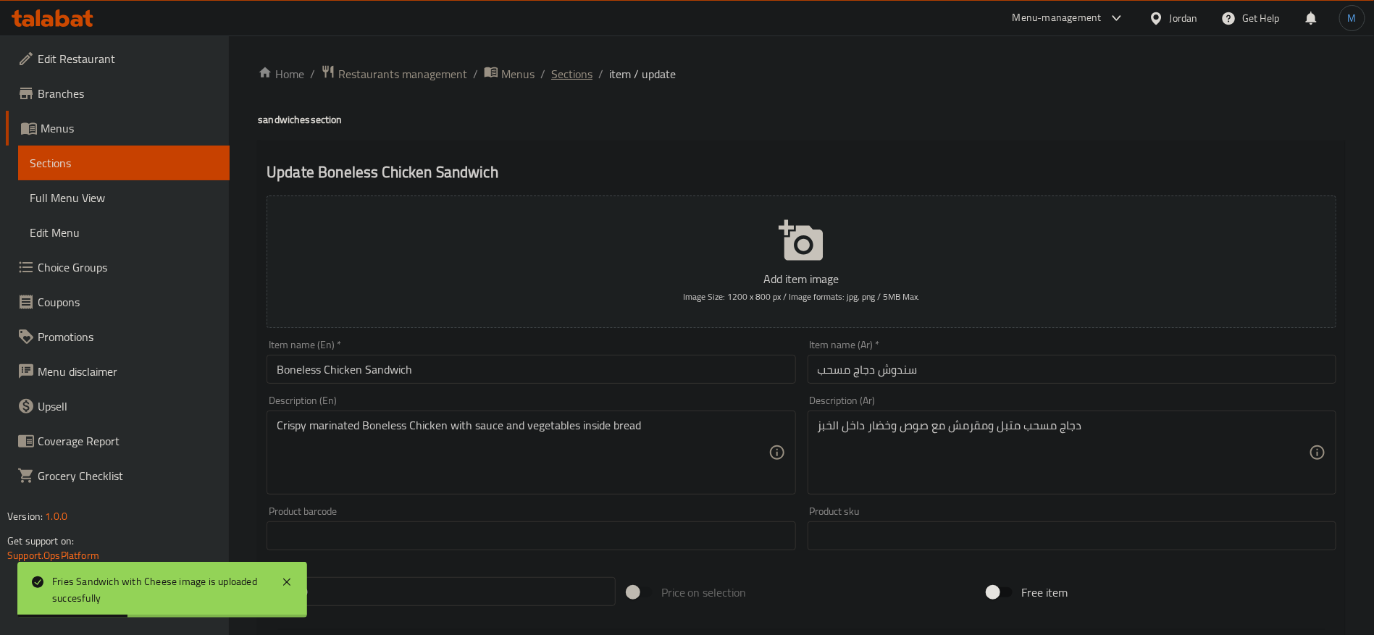
click at [569, 75] on span "Sections" at bounding box center [571, 73] width 41 height 17
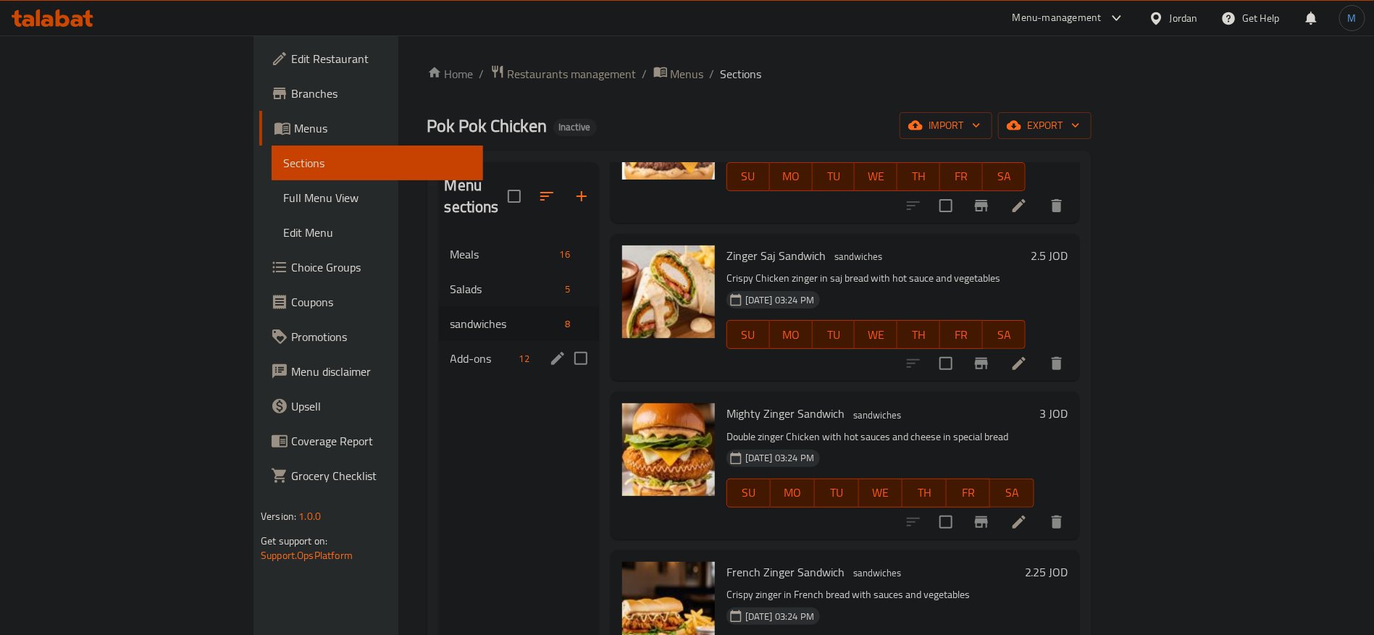
click at [439, 348] on div "Add-ons 12" at bounding box center [519, 358] width 160 height 35
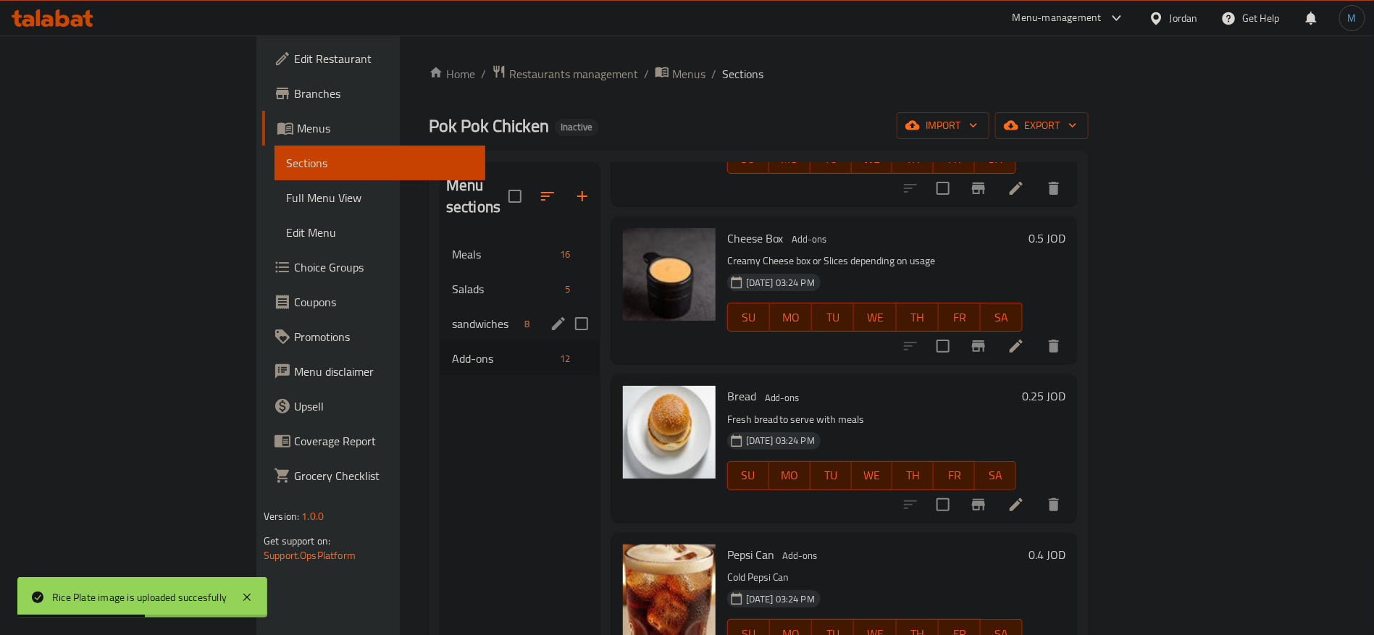
click at [440, 311] on div "sandwiches 8" at bounding box center [519, 323] width 159 height 35
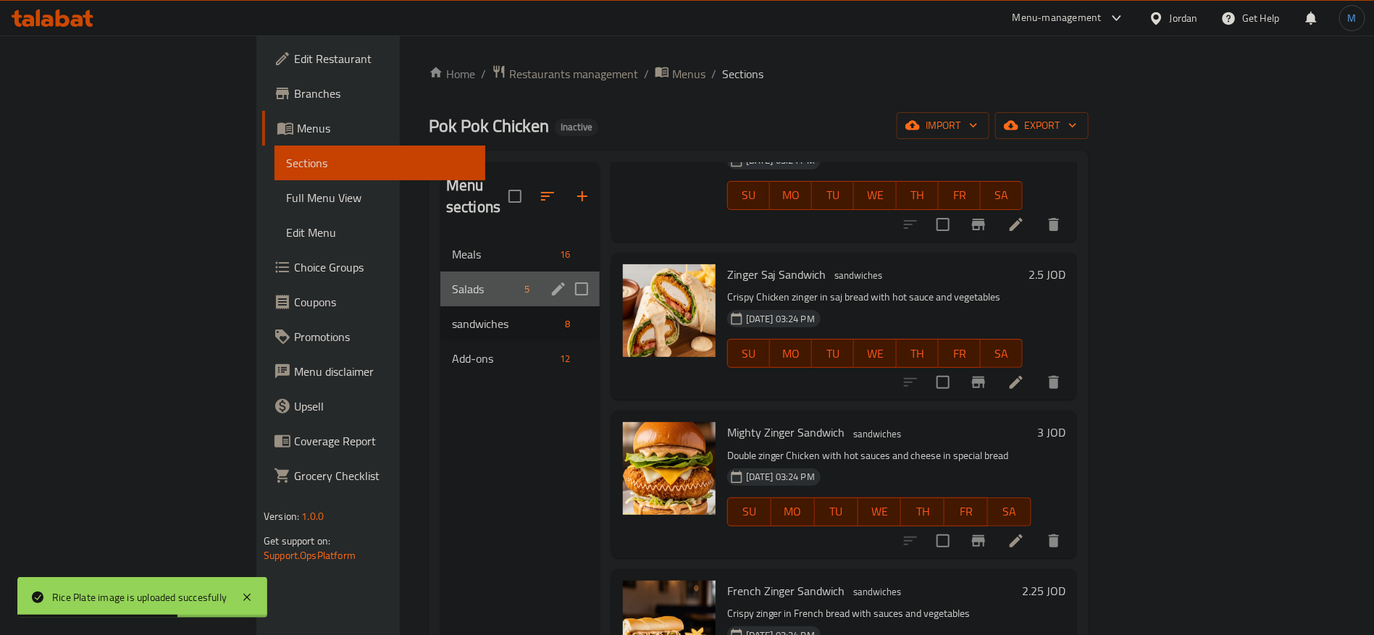
click at [440, 272] on div "Salads 5" at bounding box center [519, 289] width 159 height 35
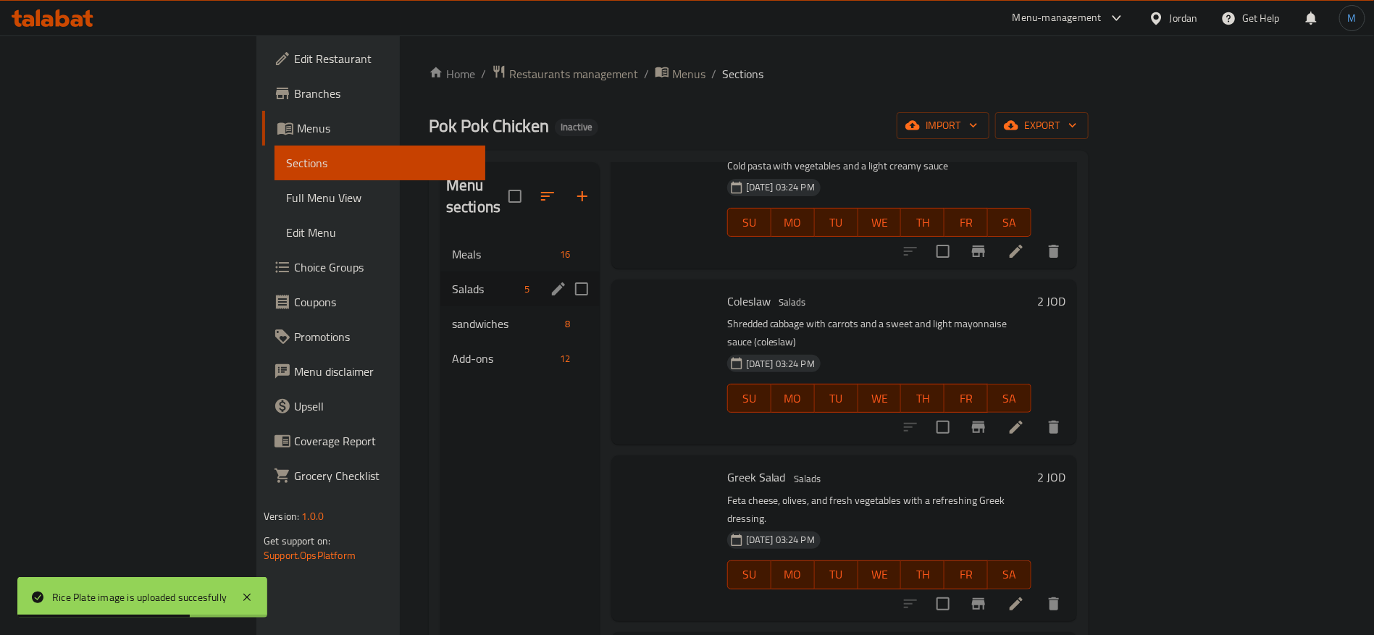
scroll to position [192, 0]
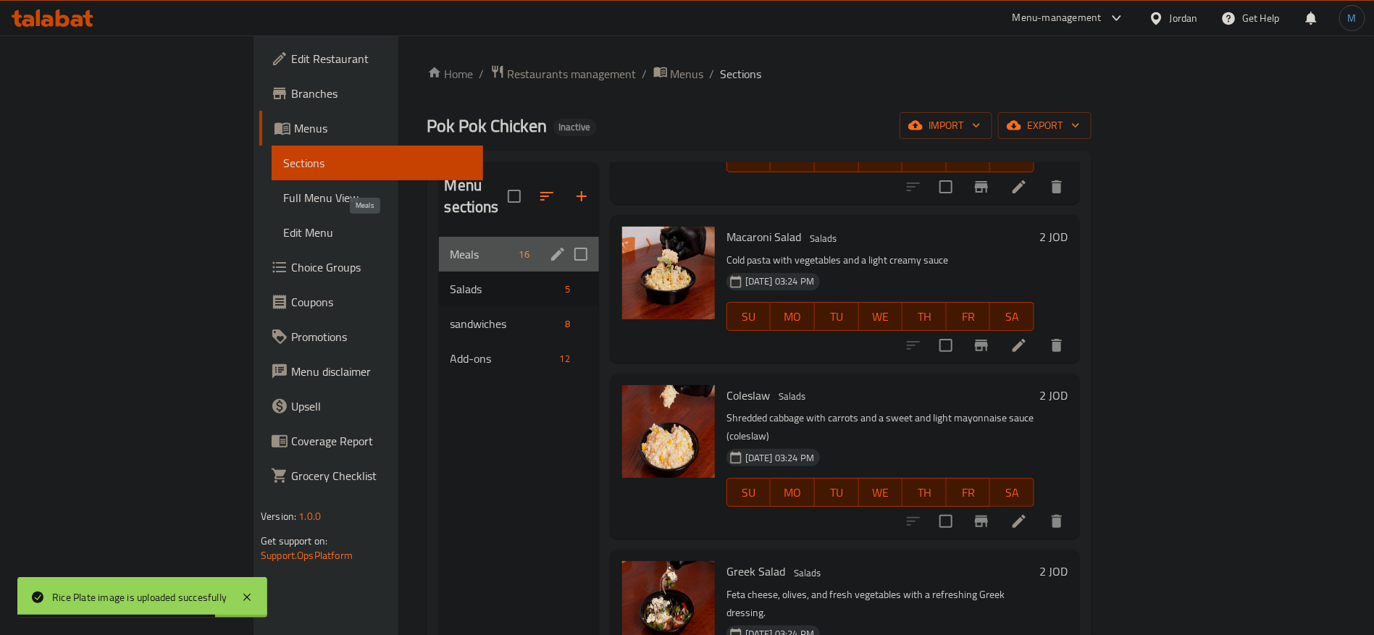
click at [450, 246] on span "Meals" at bounding box center [481, 254] width 63 height 17
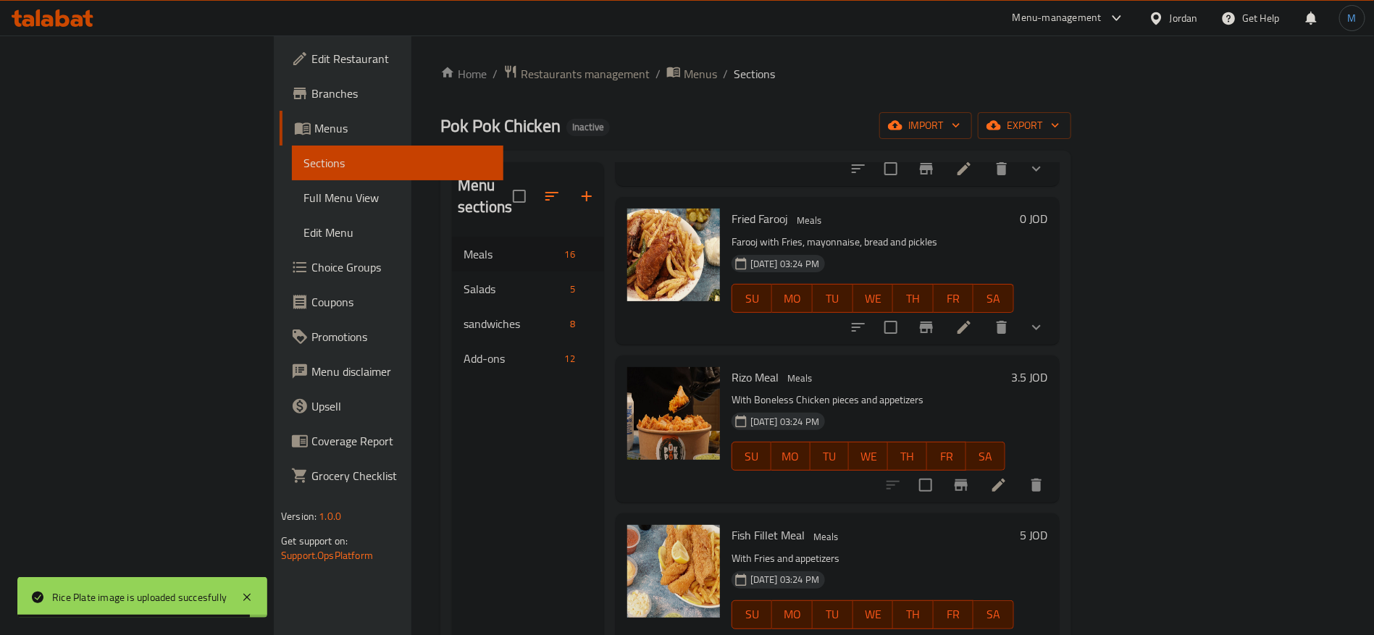
drag, startPoint x: 125, startPoint y: 195, endPoint x: 211, endPoint y: 196, distance: 86.2
click at [303, 195] on span "Full Menu View" at bounding box center [397, 197] width 188 height 17
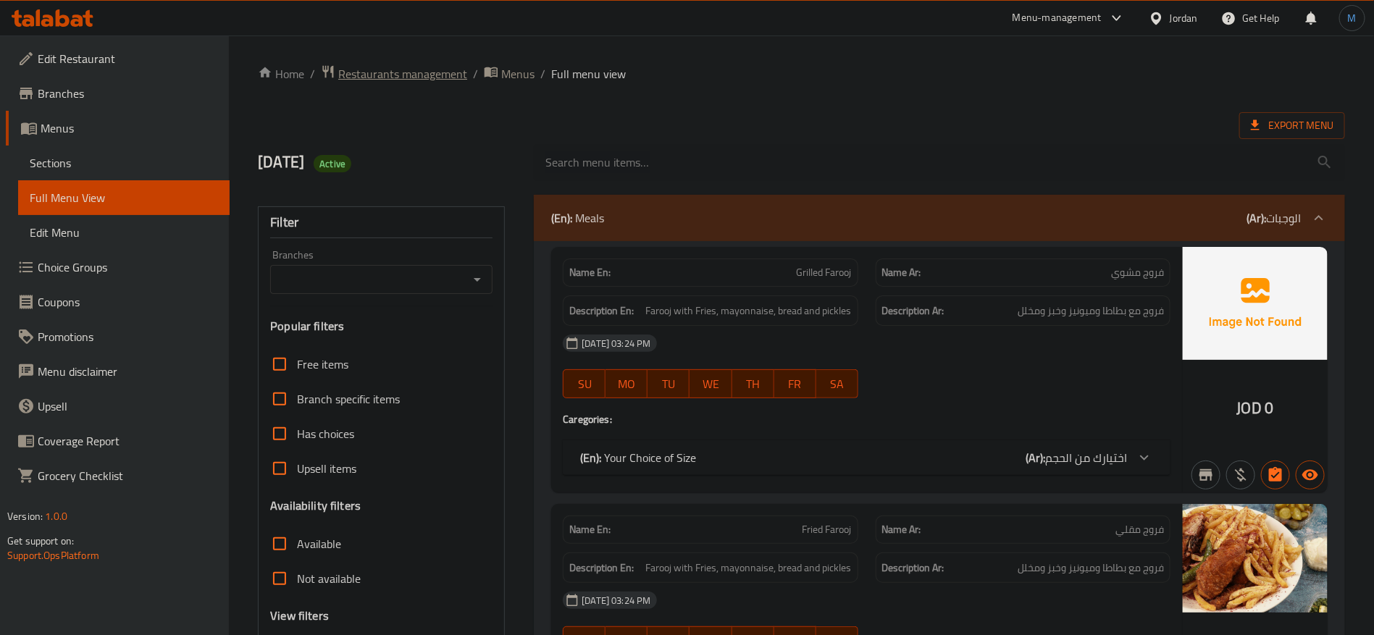
click at [426, 72] on span "Restaurants management" at bounding box center [402, 73] width 129 height 17
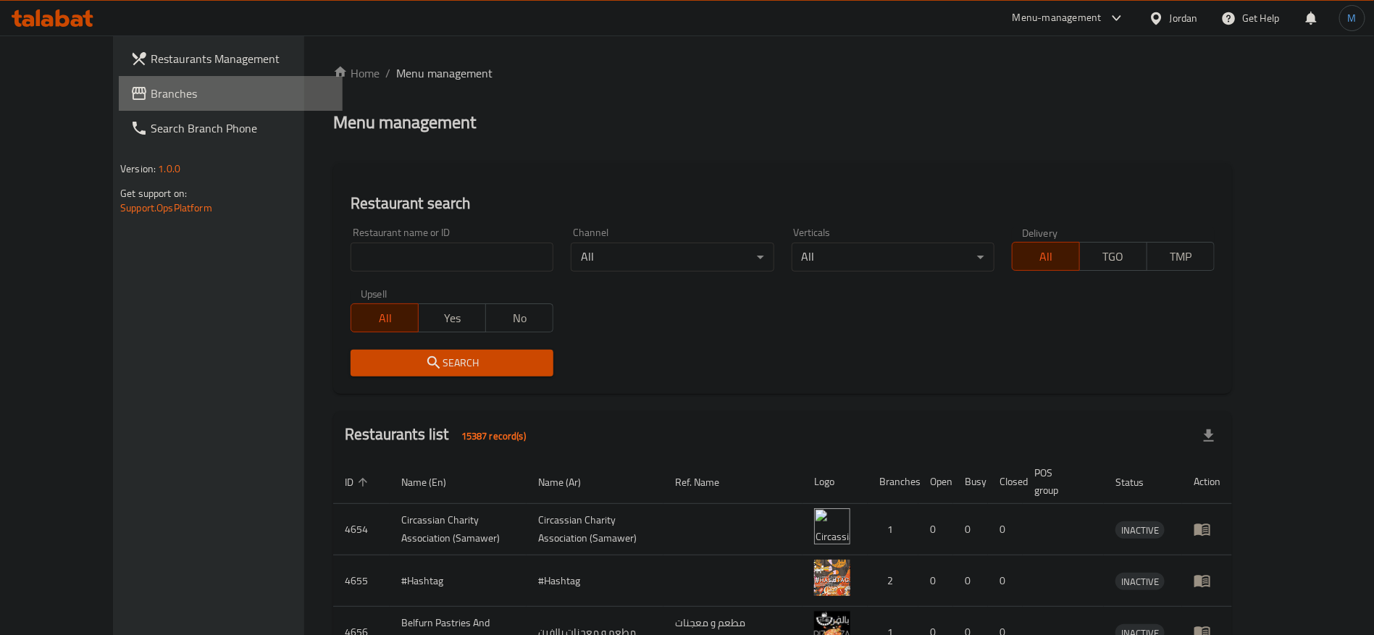
click at [135, 102] on link "Branches" at bounding box center [231, 93] width 224 height 35
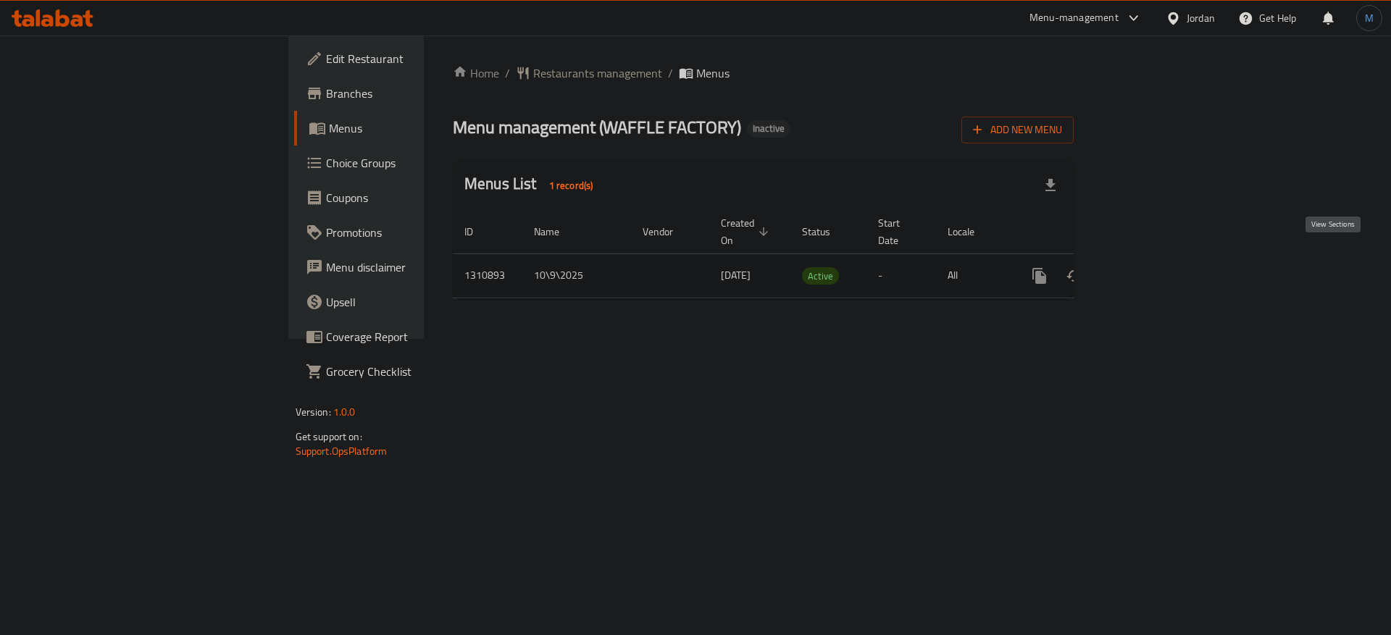
click at [1161, 260] on link "enhanced table" at bounding box center [1143, 276] width 35 height 35
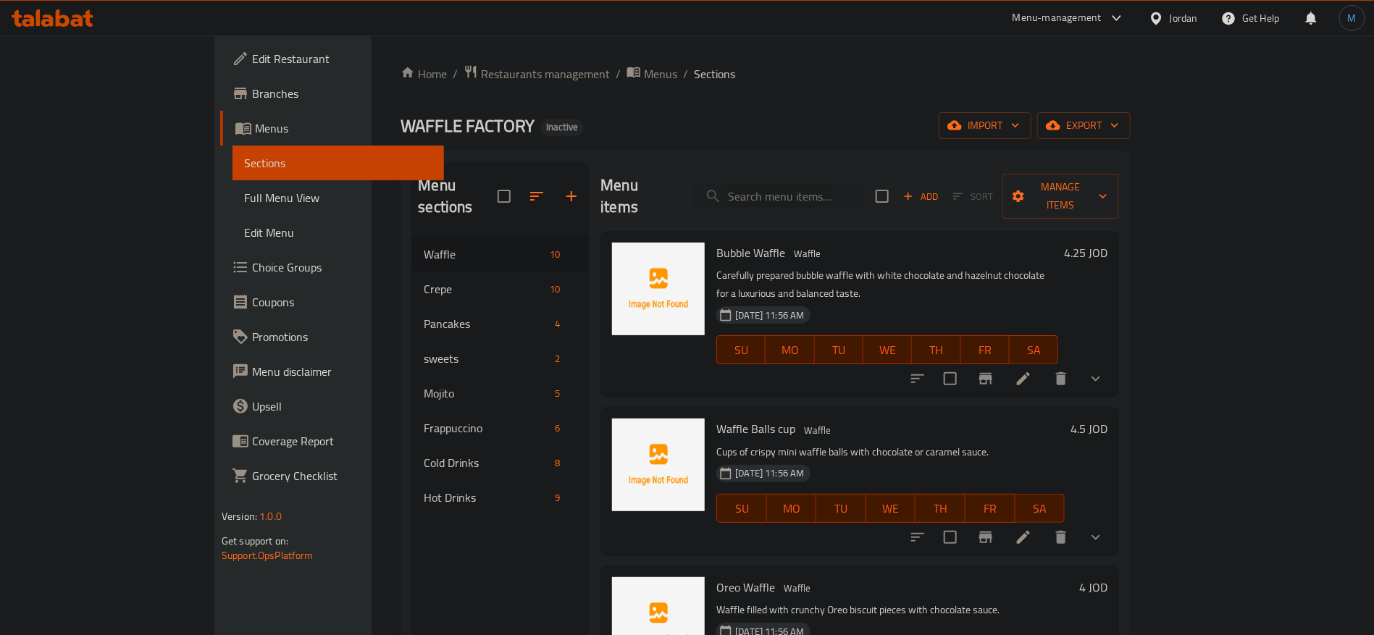
click at [1032, 370] on icon at bounding box center [1023, 378] width 17 height 17
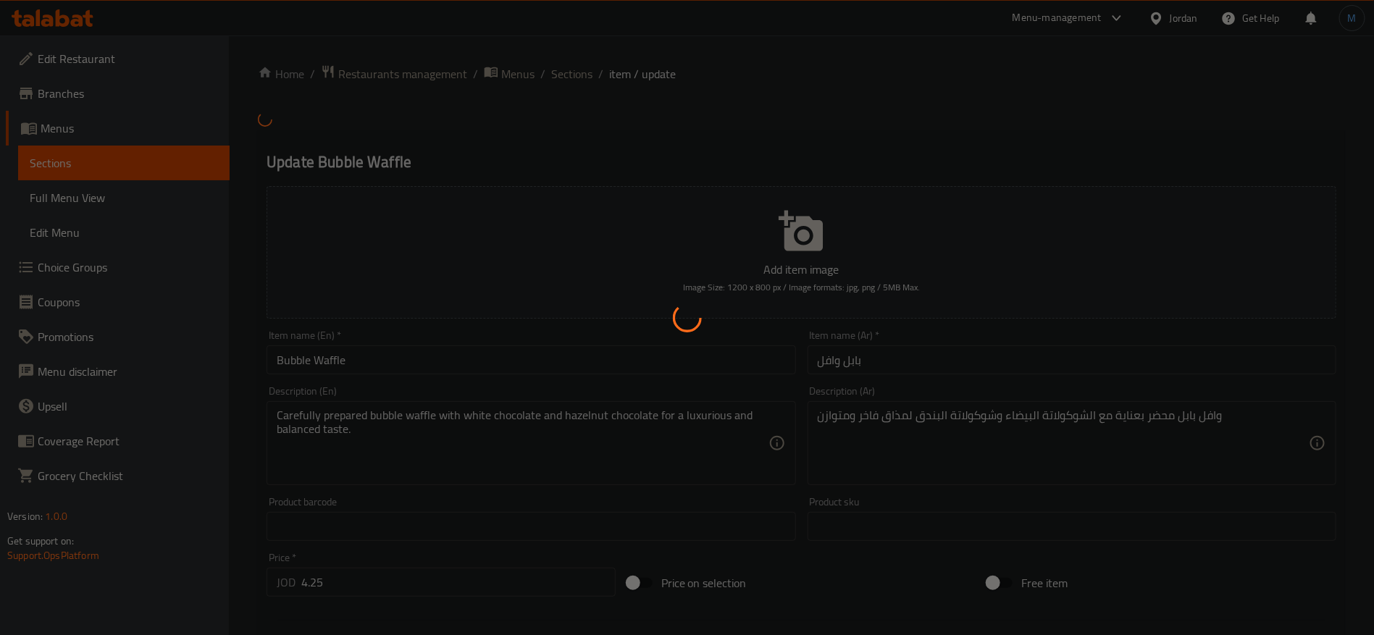
type input "الإضافات"
type input "0"
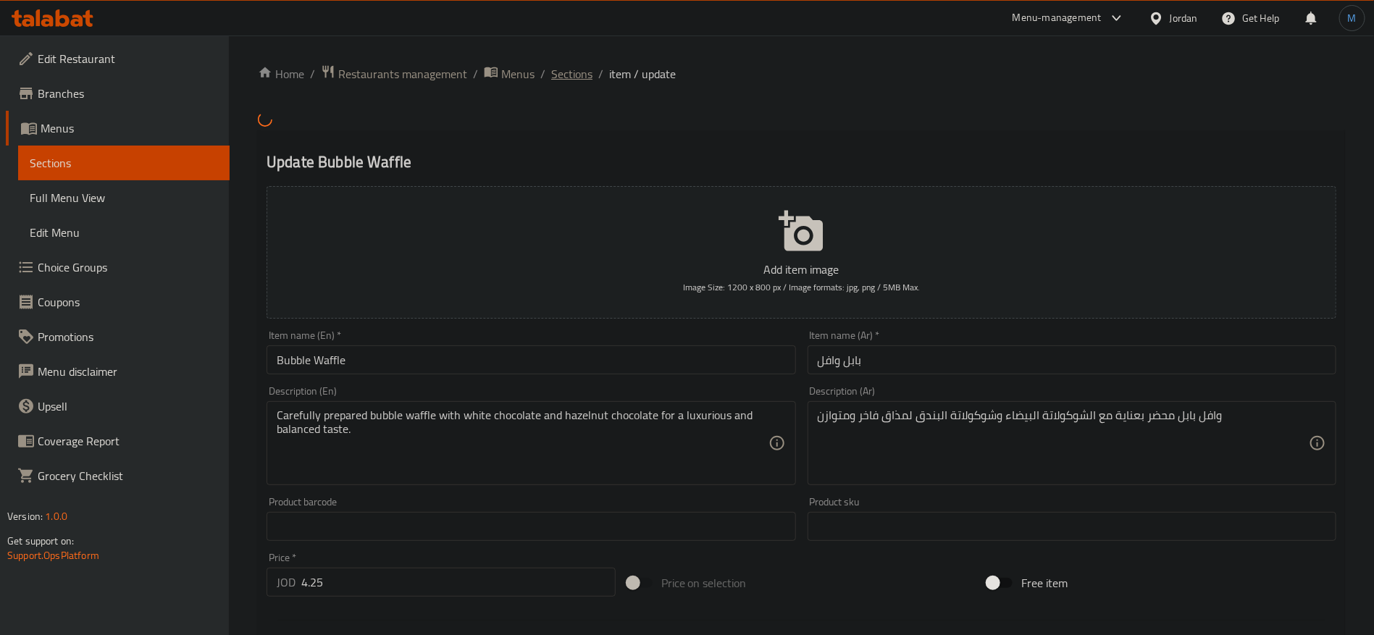
click at [575, 76] on span "Sections" at bounding box center [571, 73] width 41 height 17
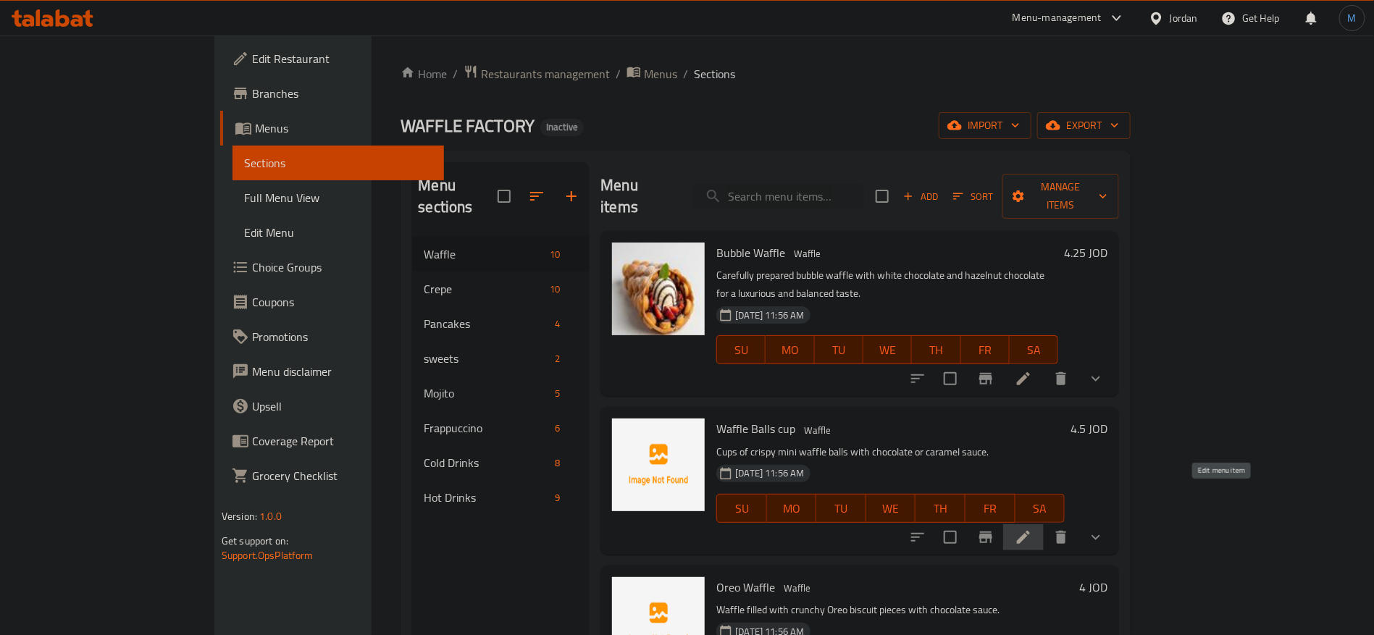
click at [1032, 529] on icon at bounding box center [1023, 537] width 17 height 17
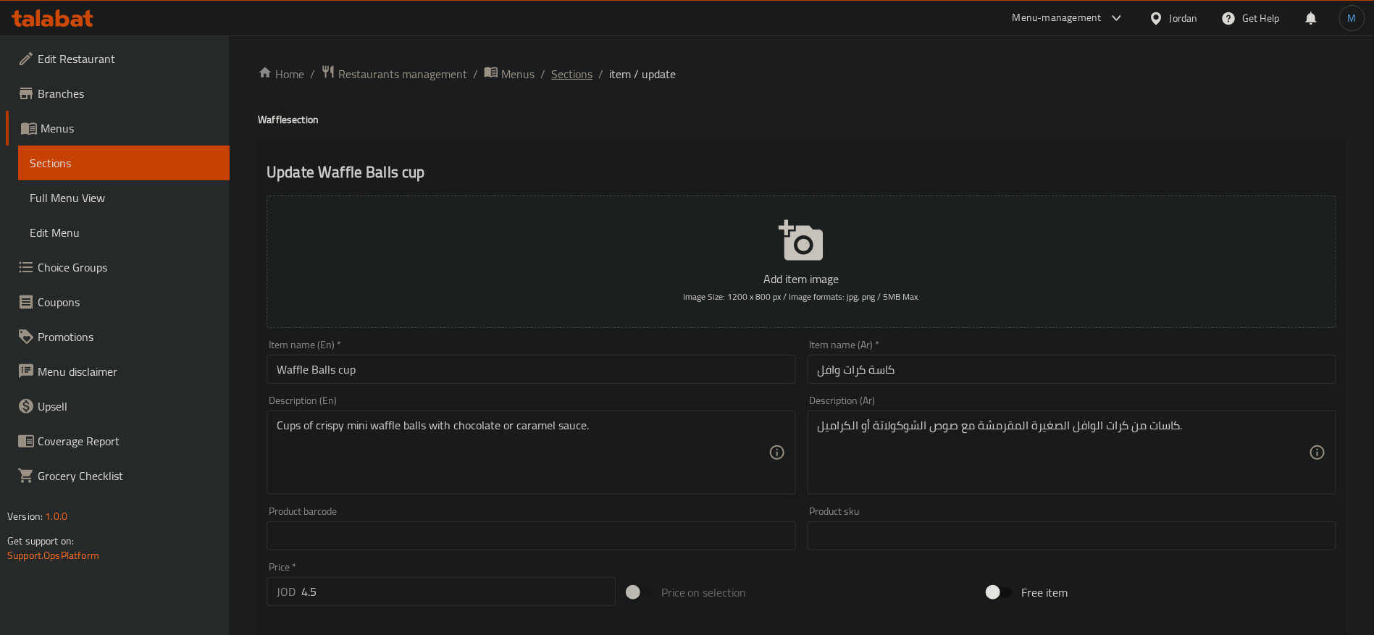
click at [554, 72] on span "Sections" at bounding box center [571, 73] width 41 height 17
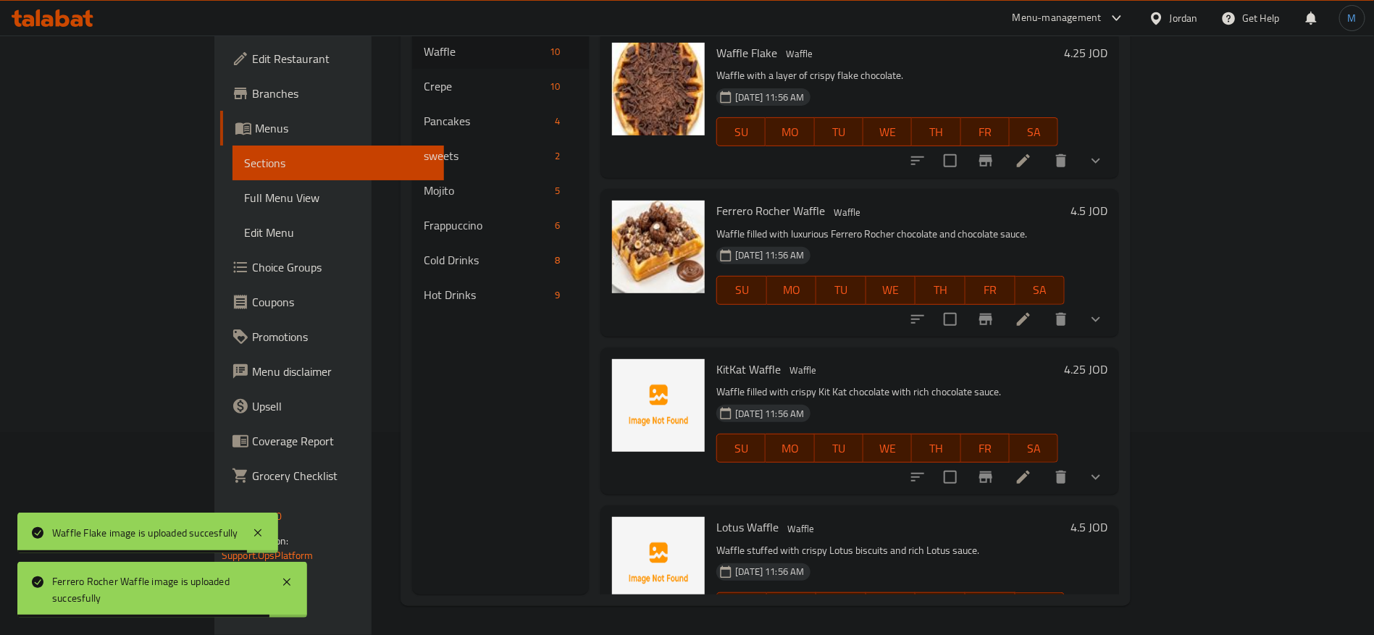
scroll to position [983, 0]
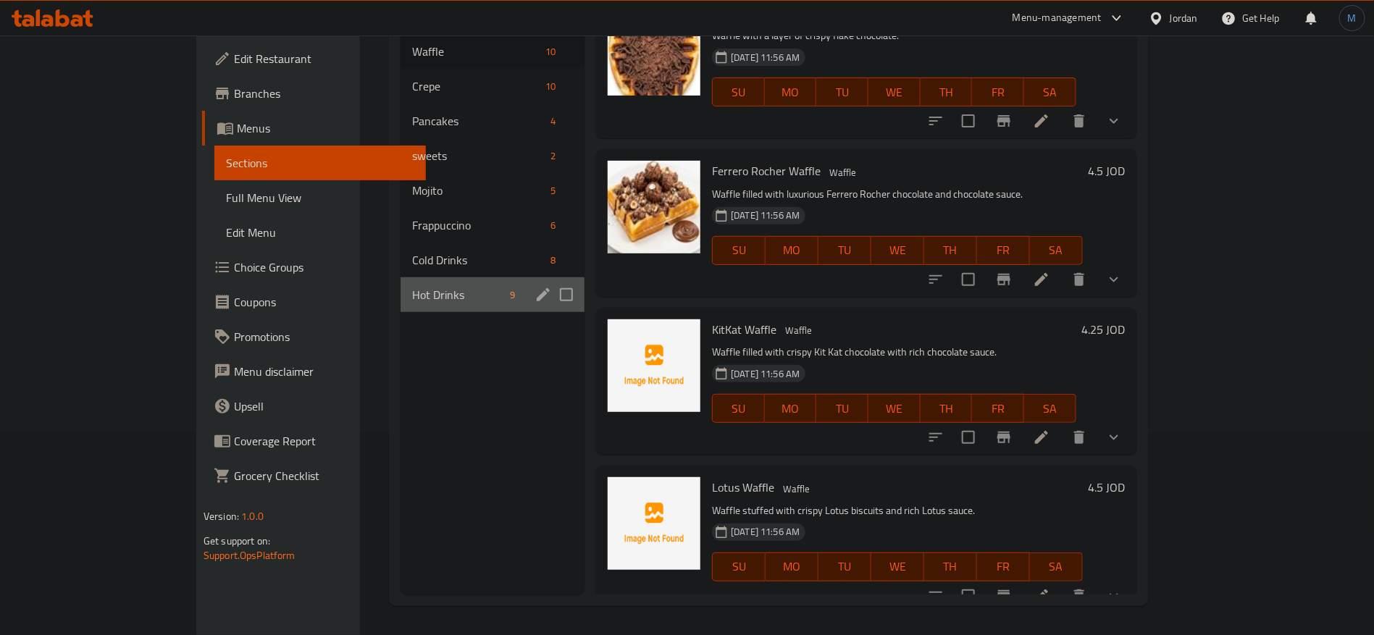
click at [401, 282] on div "Hot Drinks 9" at bounding box center [493, 294] width 184 height 35
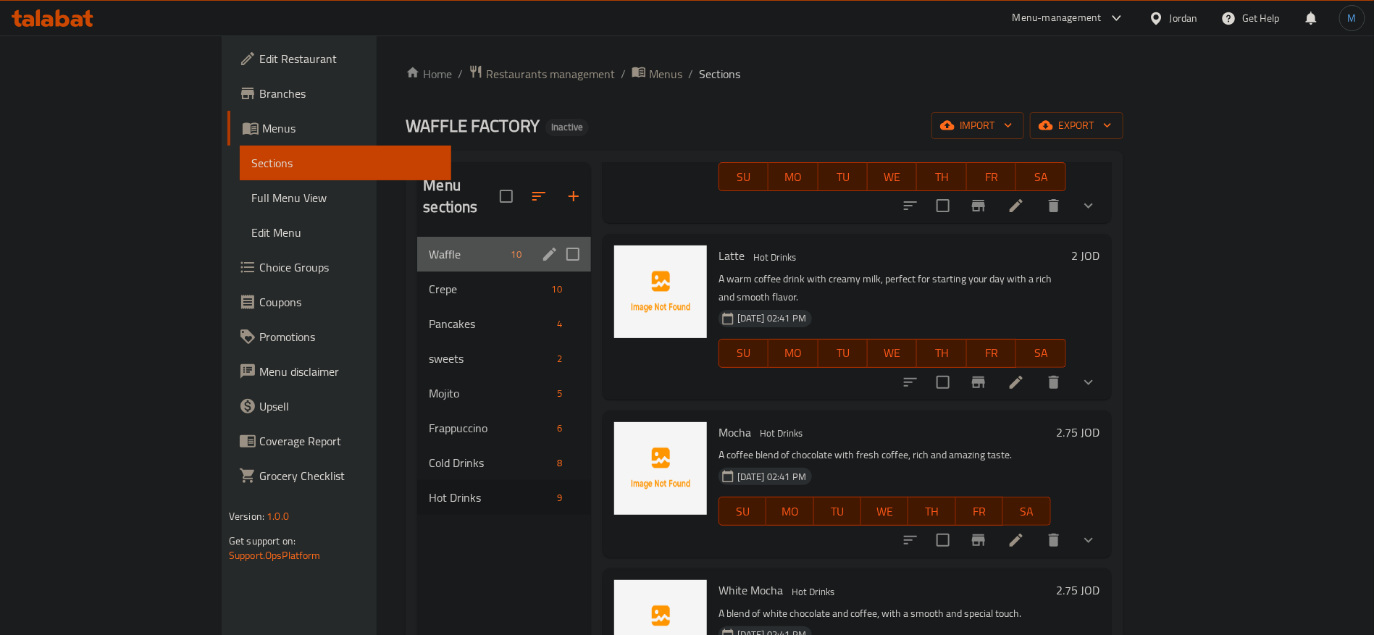
click at [417, 237] on div "Waffle 10" at bounding box center [504, 254] width 174 height 35
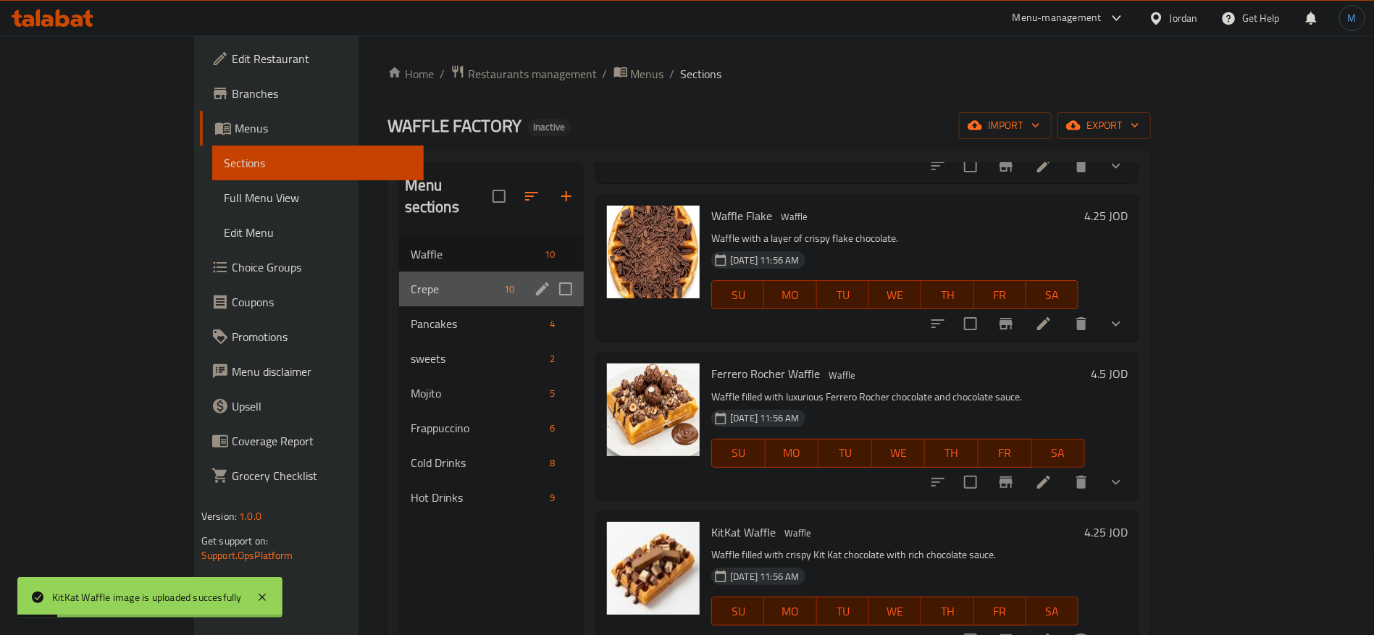
click at [413, 272] on div "Crepe 10" at bounding box center [491, 289] width 185 height 35
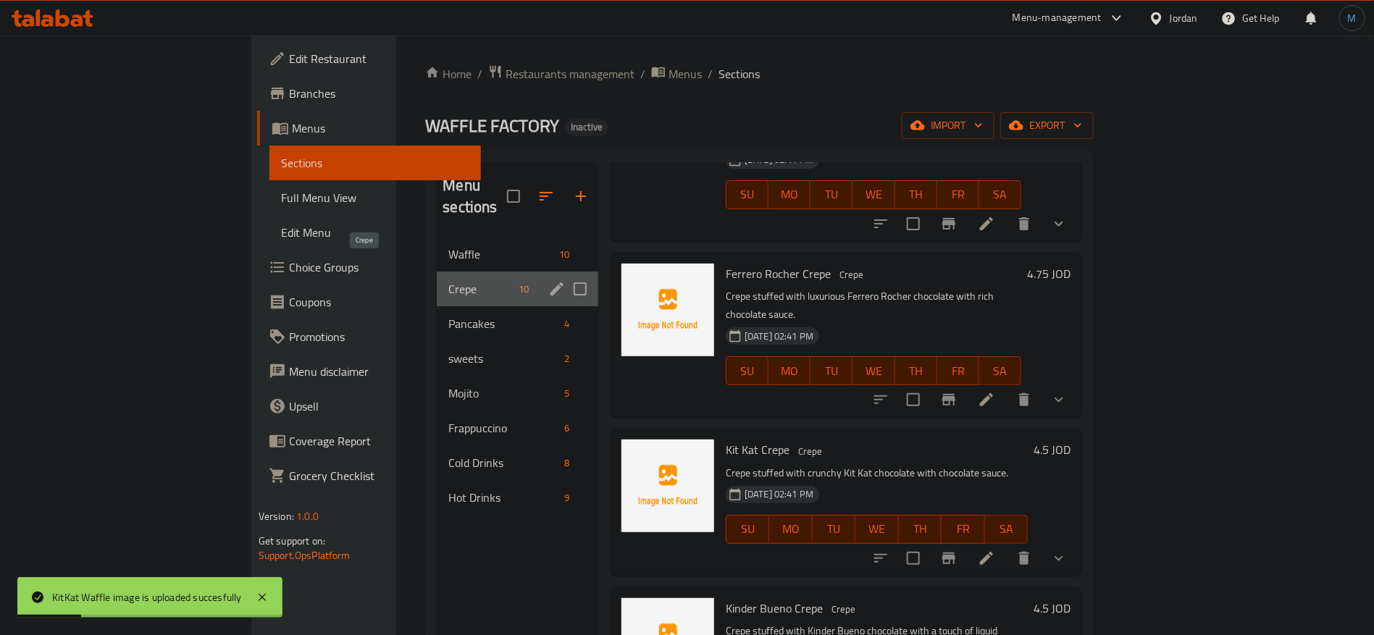
click at [448, 280] on span "Crepe" at bounding box center [480, 288] width 64 height 17
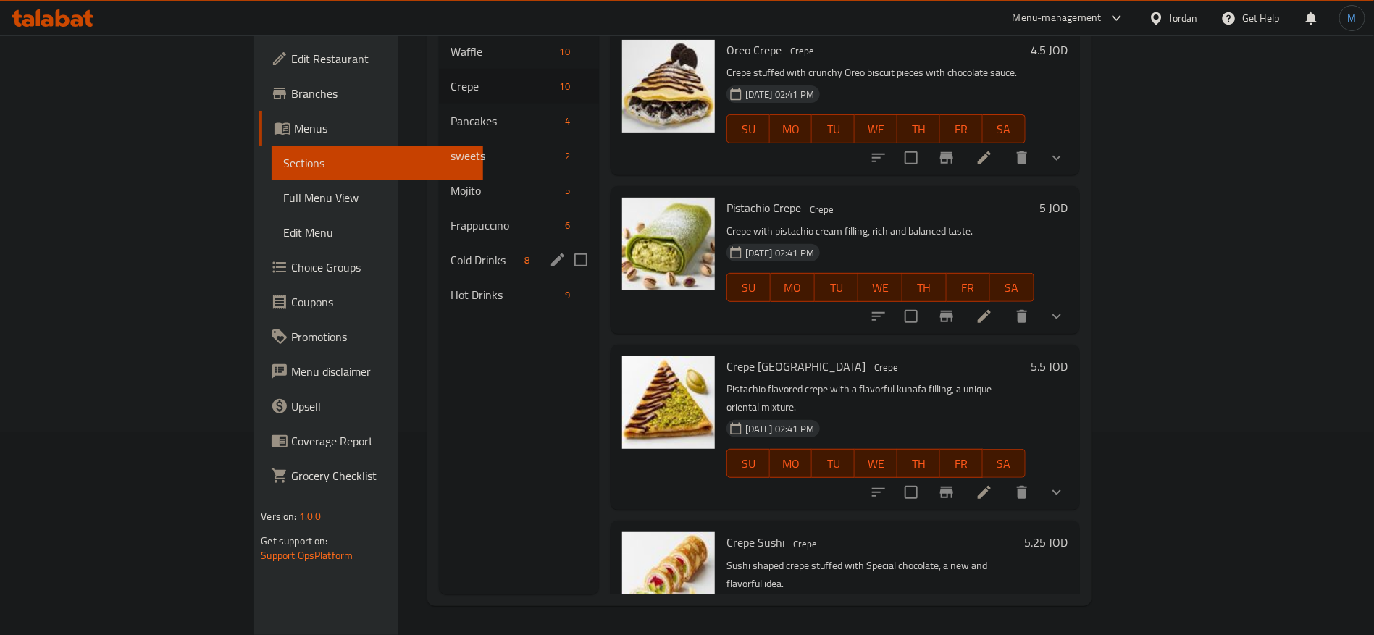
click at [450, 251] on span "Cold Drinks" at bounding box center [484, 259] width 68 height 17
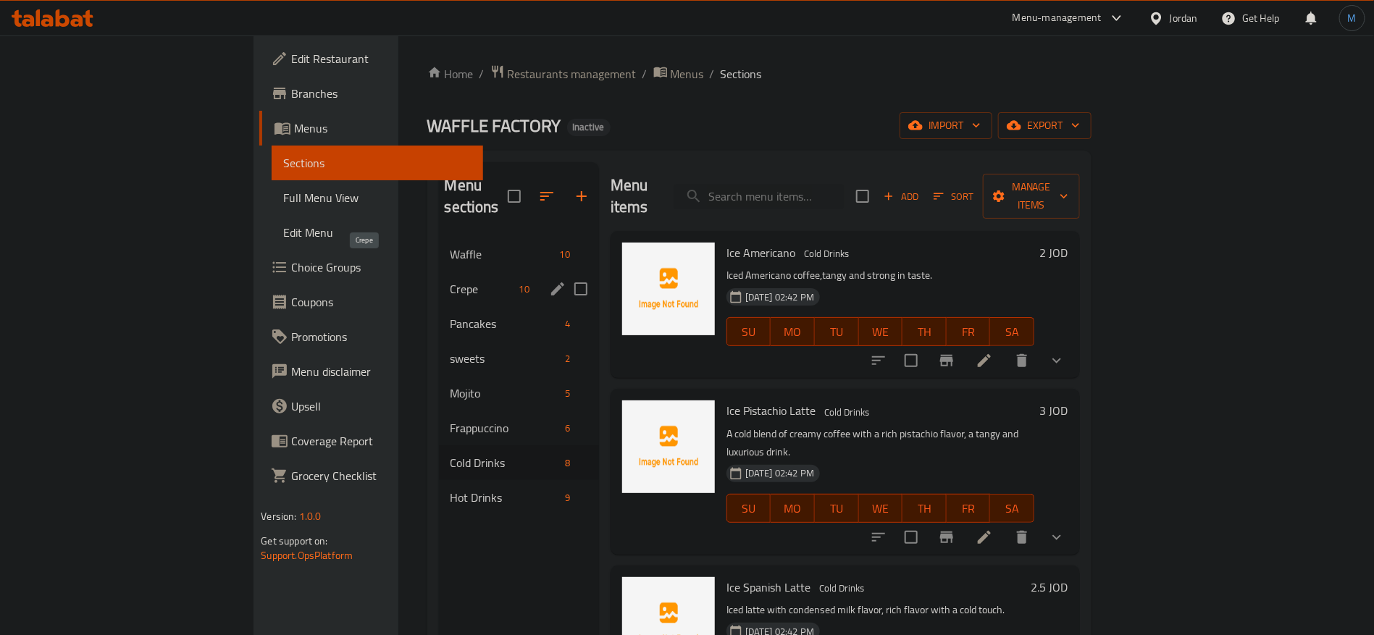
click at [450, 280] on span "Crepe" at bounding box center [481, 288] width 63 height 17
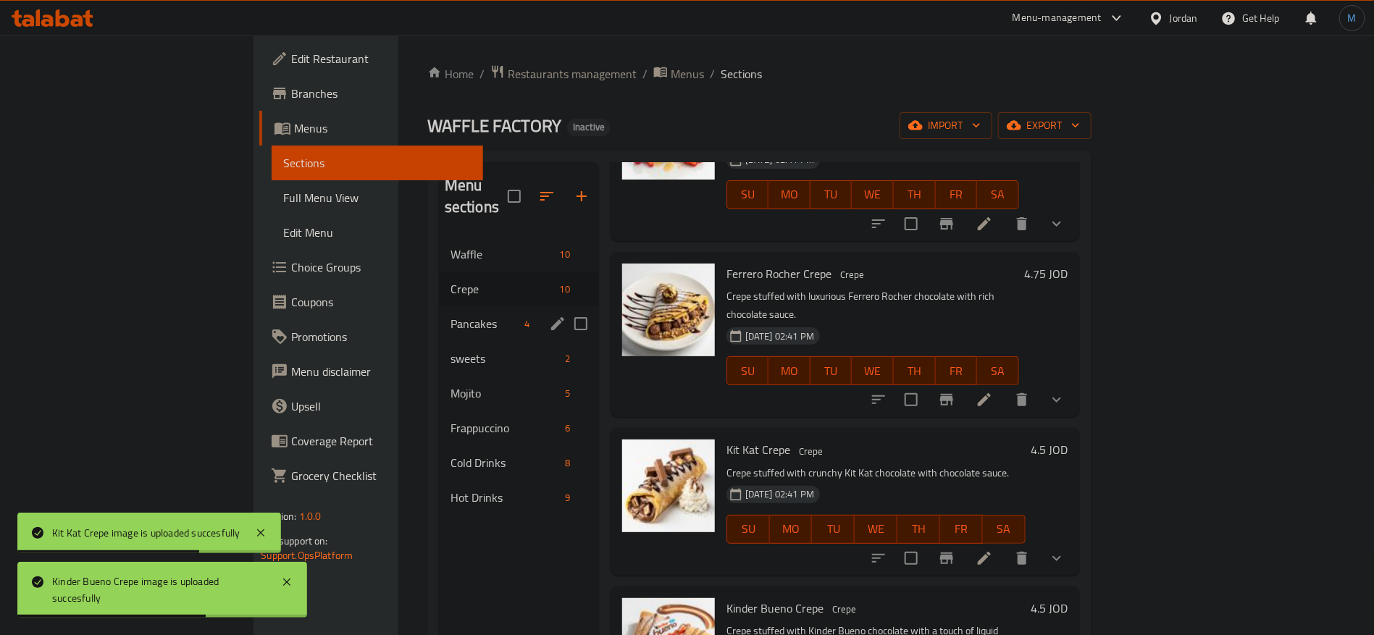
click at [450, 315] on span "Pancakes" at bounding box center [484, 323] width 68 height 17
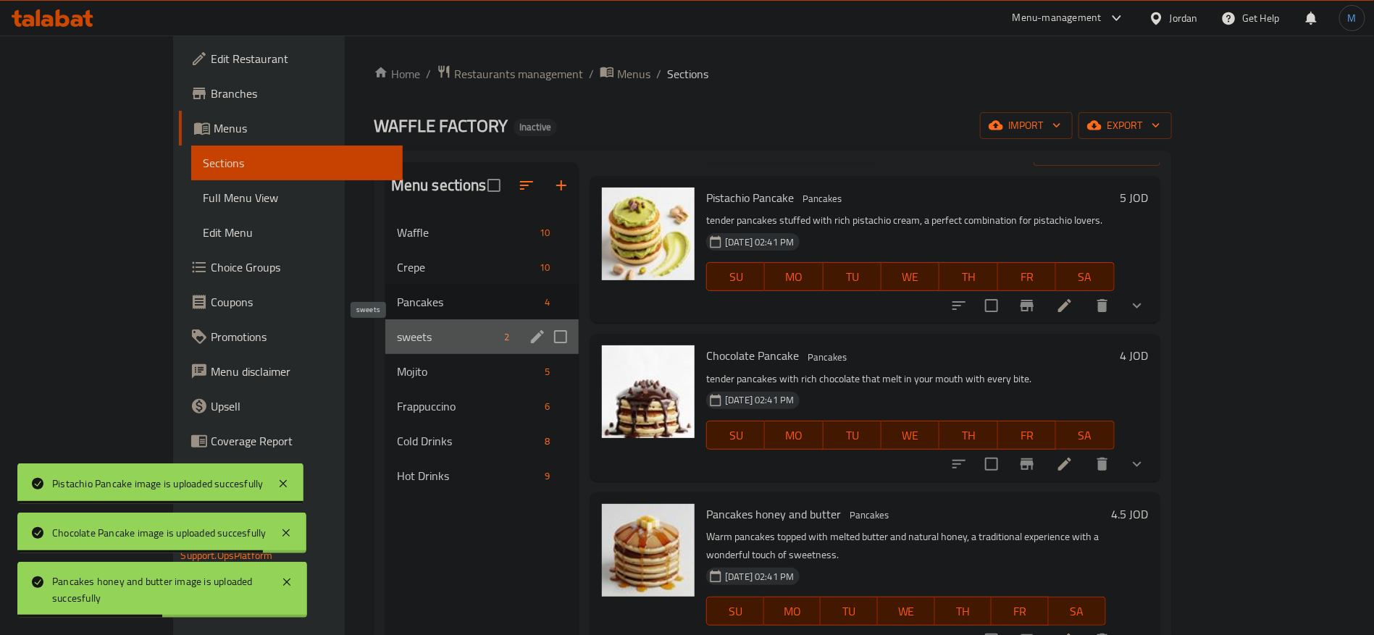
click at [397, 335] on span "sweets" at bounding box center [447, 336] width 101 height 17
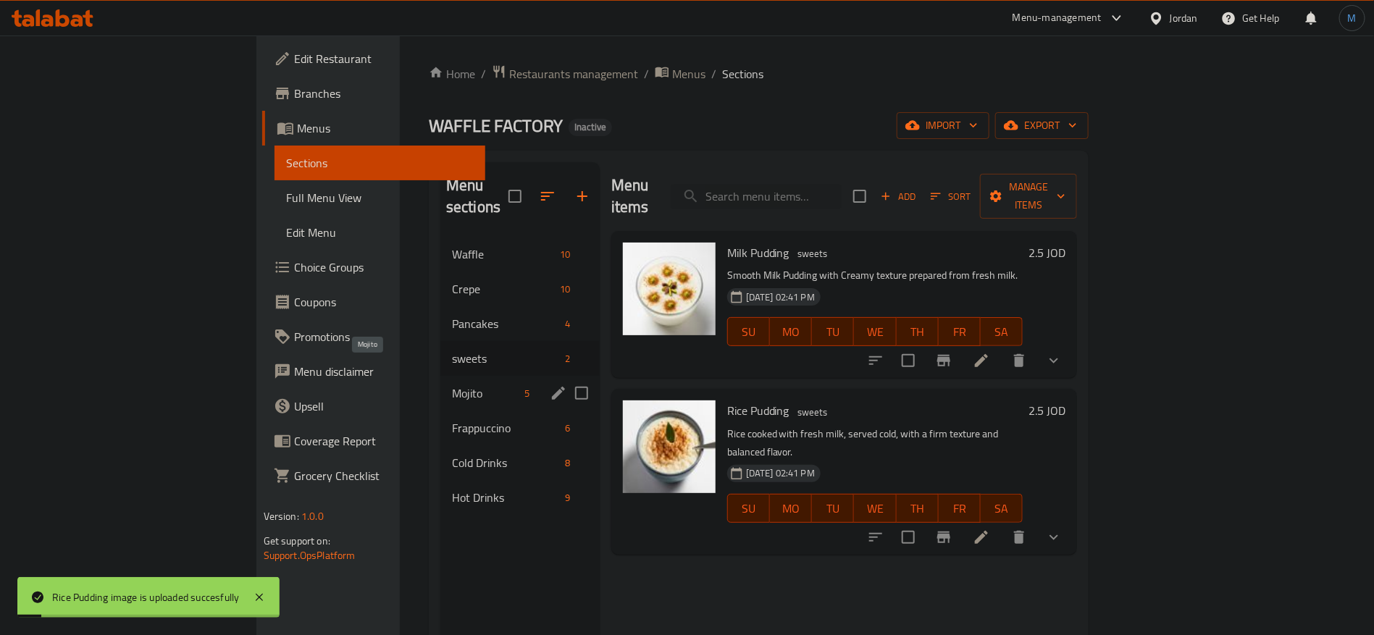
click at [452, 385] on span "Mojito" at bounding box center [485, 393] width 67 height 17
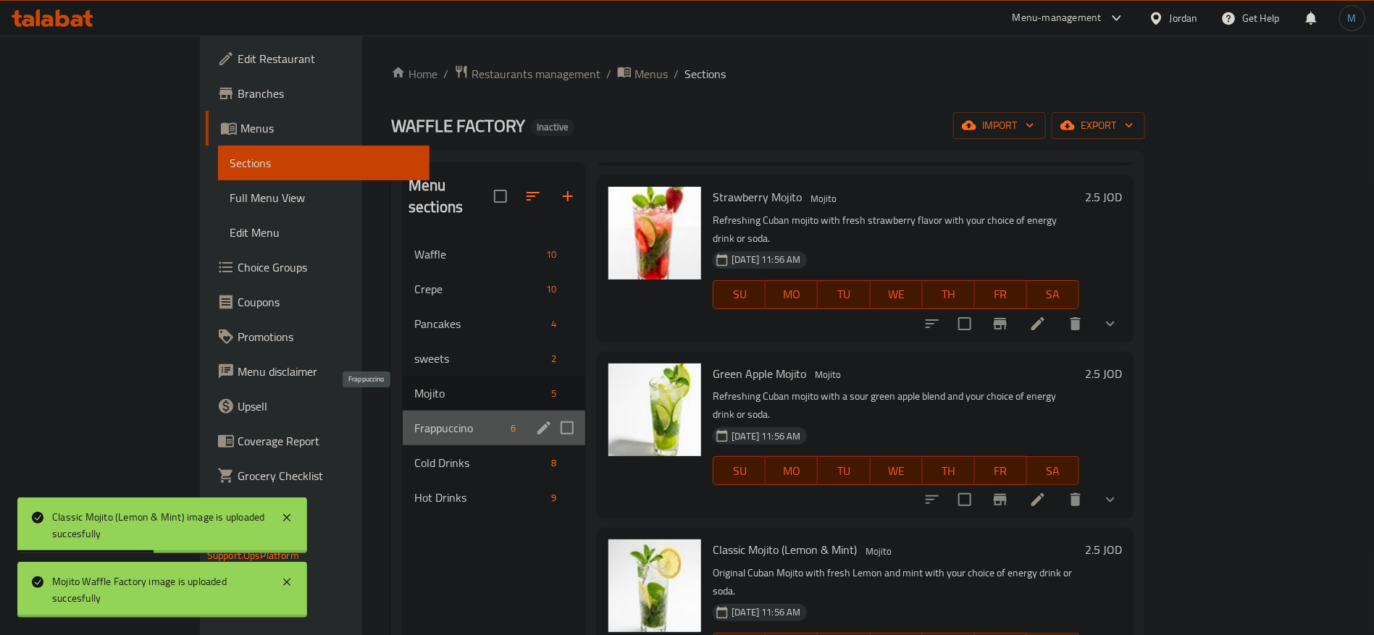
click at [414, 419] on span "Frappuccino" at bounding box center [459, 427] width 91 height 17
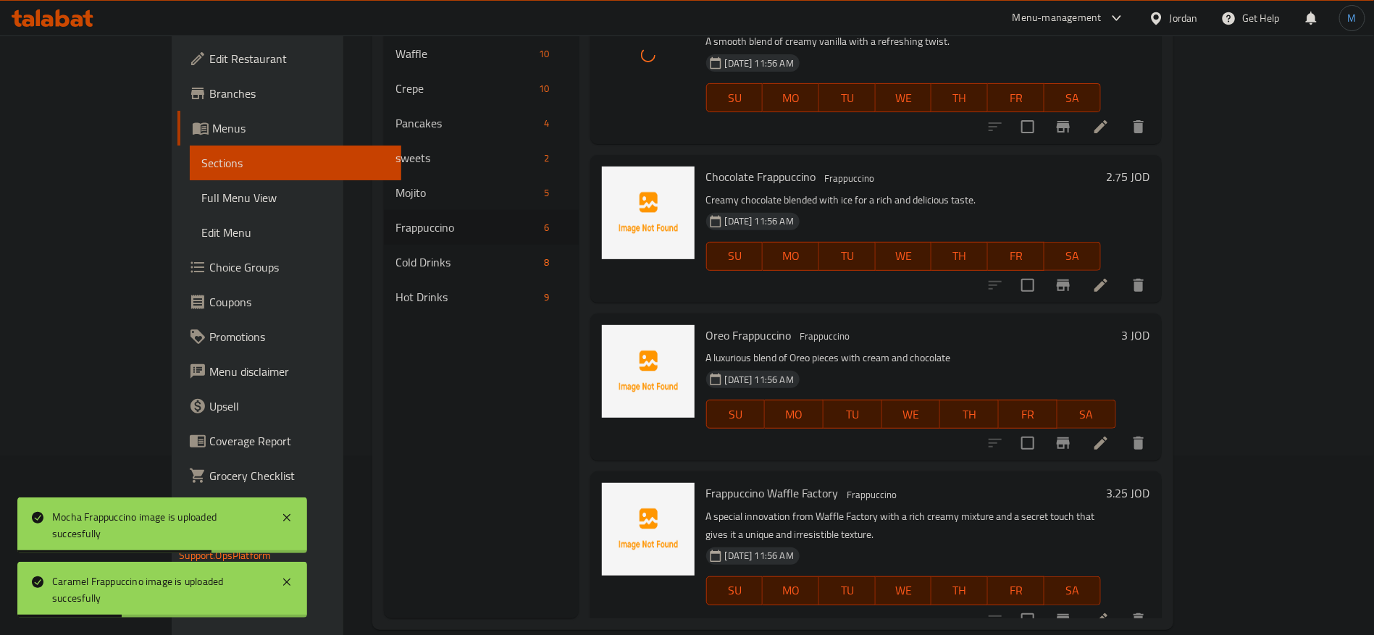
scroll to position [203, 0]
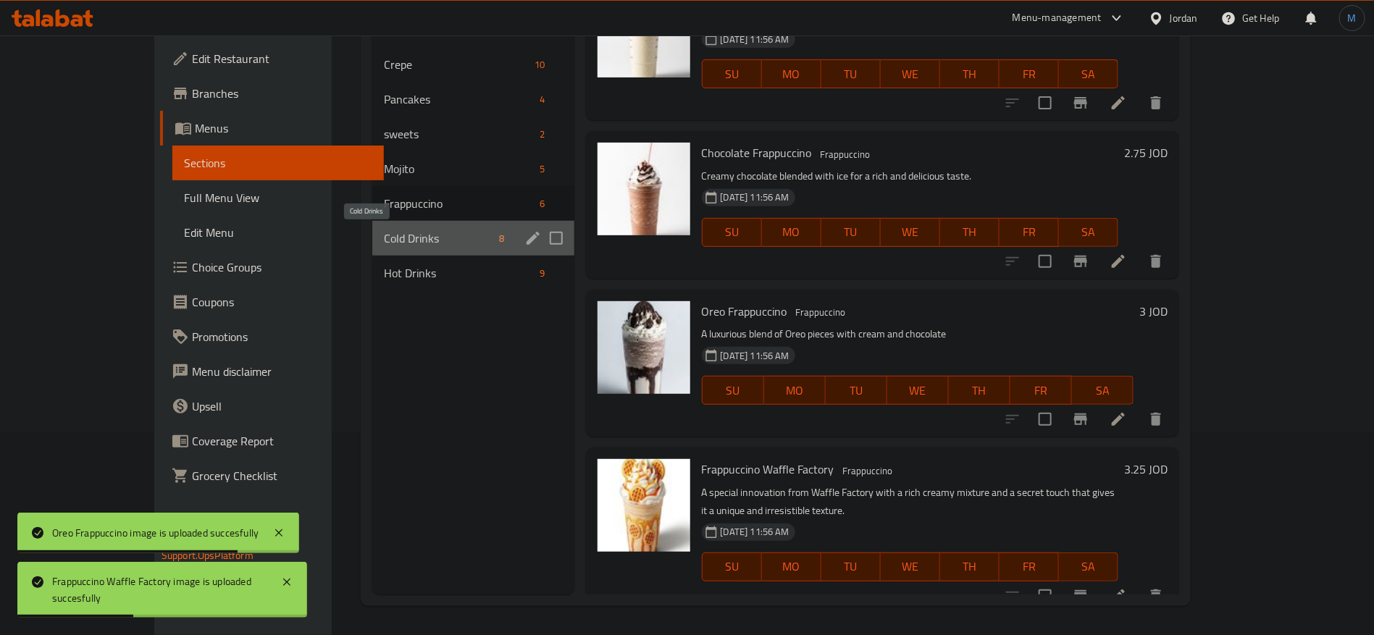
click at [409, 240] on span "Cold Drinks" at bounding box center [438, 238] width 109 height 17
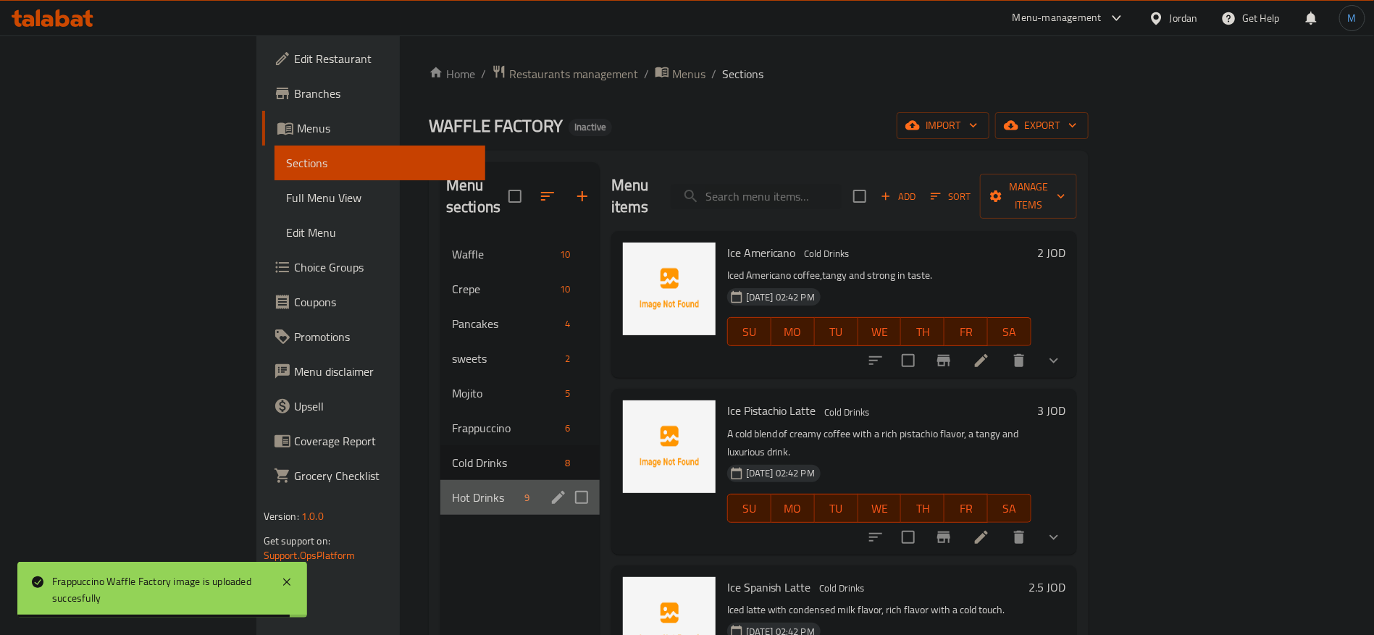
click at [440, 480] on div "Hot Drinks 9" at bounding box center [519, 497] width 159 height 35
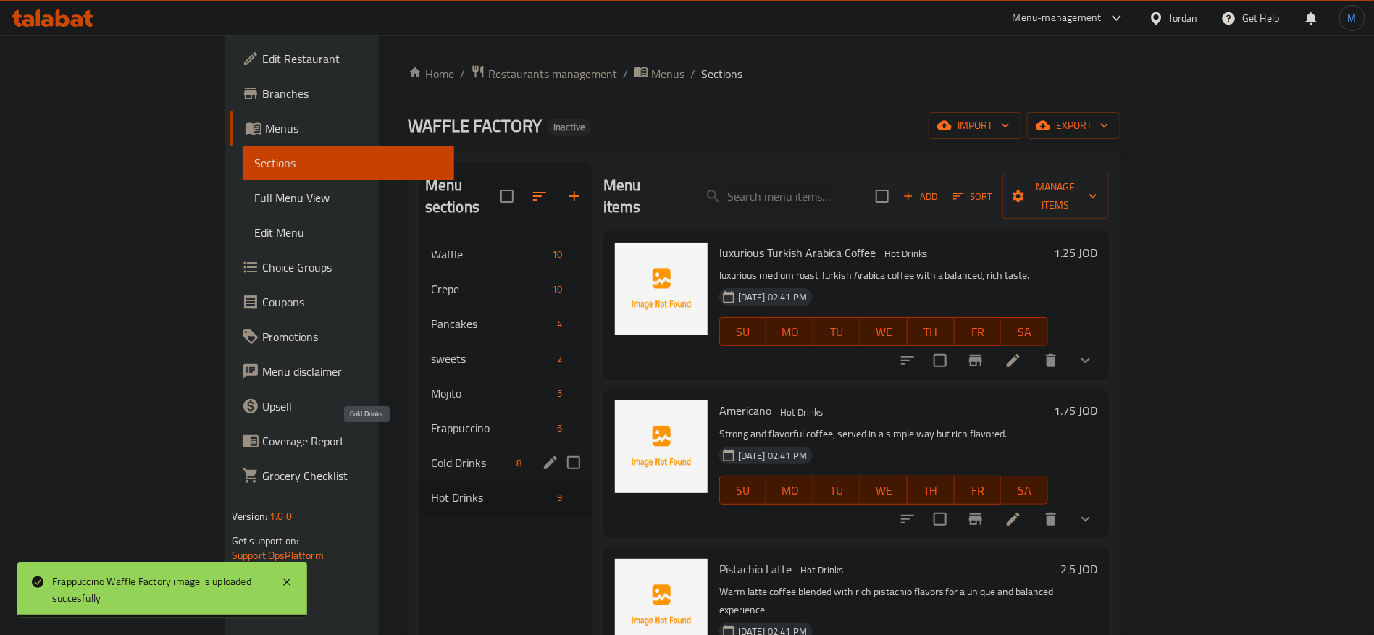
click at [431, 454] on span "Cold Drinks" at bounding box center [471, 462] width 80 height 17
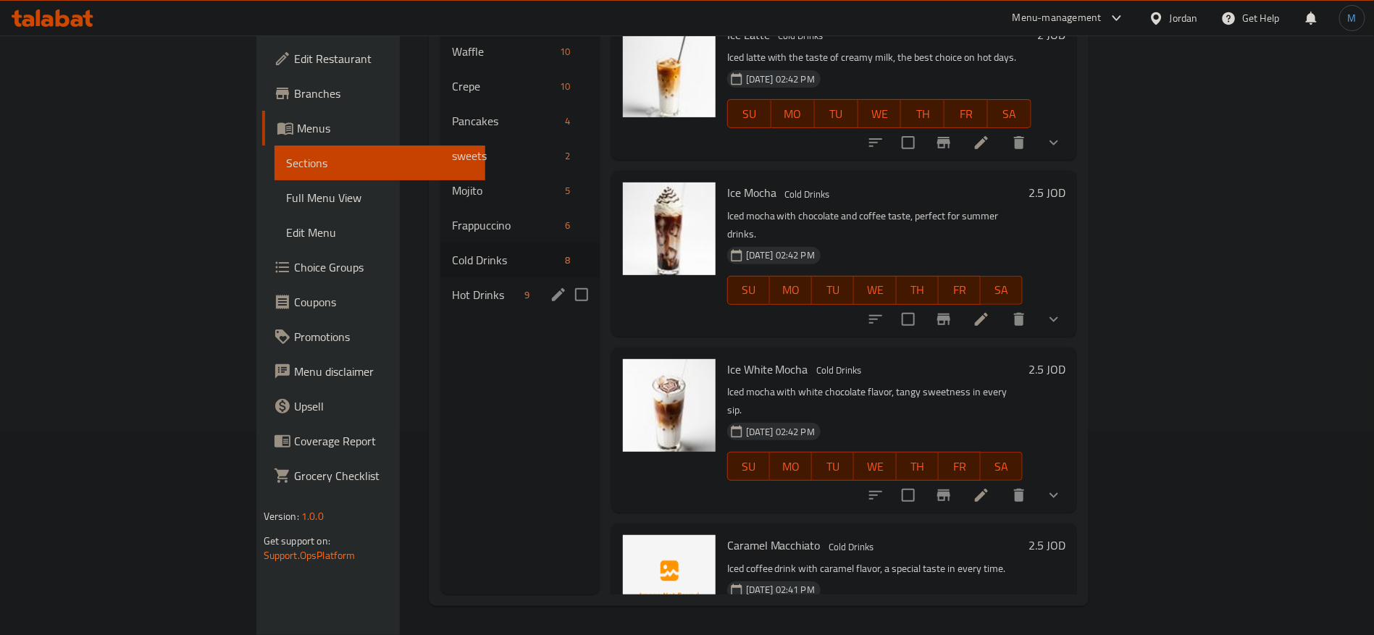
scroll to position [94, 0]
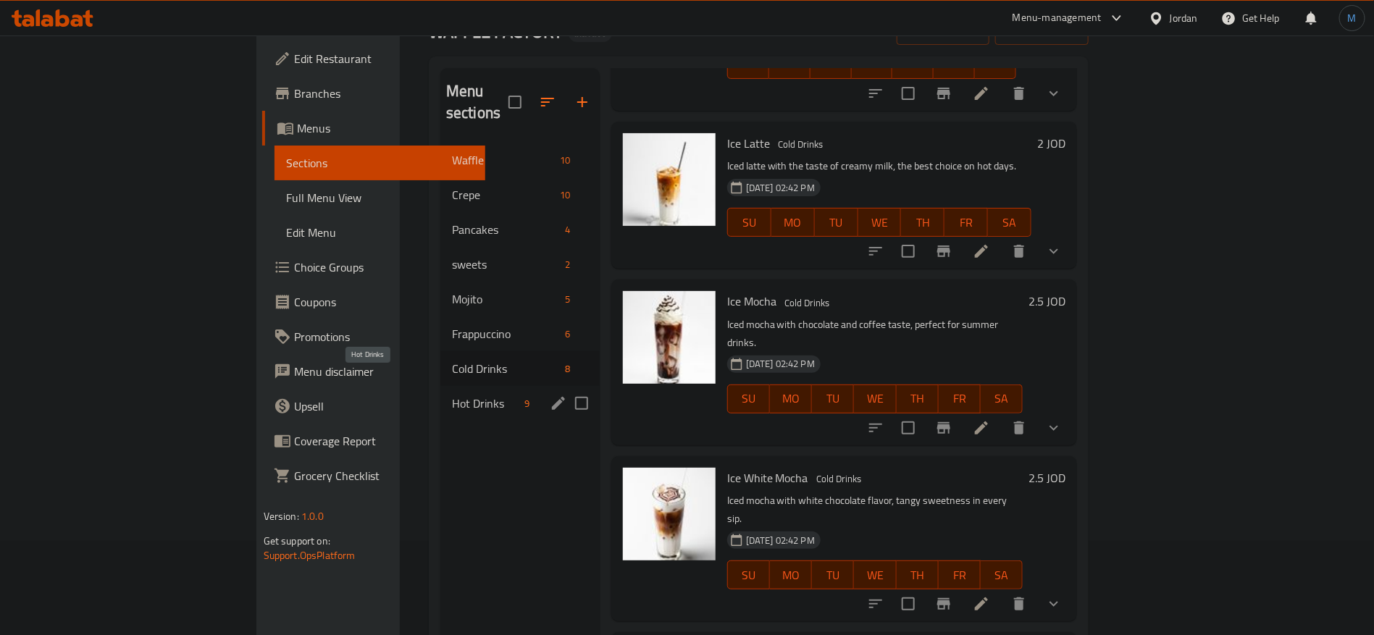
click at [452, 395] on span "Hot Drinks" at bounding box center [485, 403] width 67 height 17
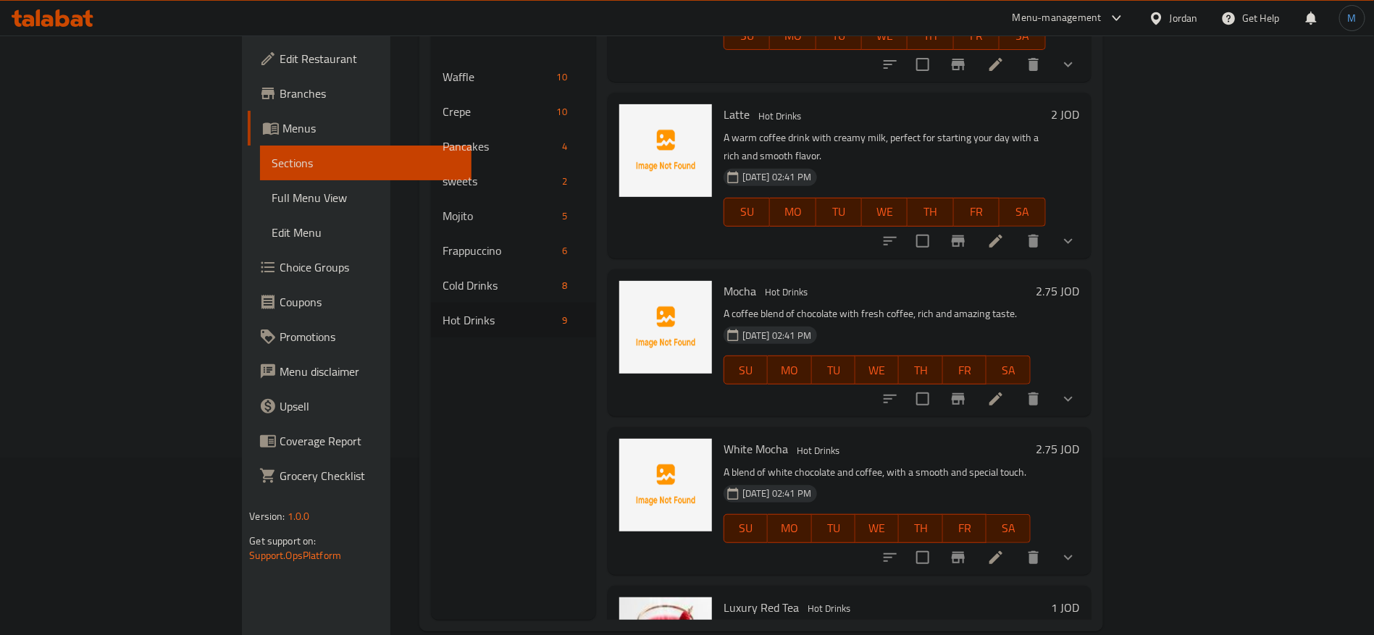
scroll to position [203, 0]
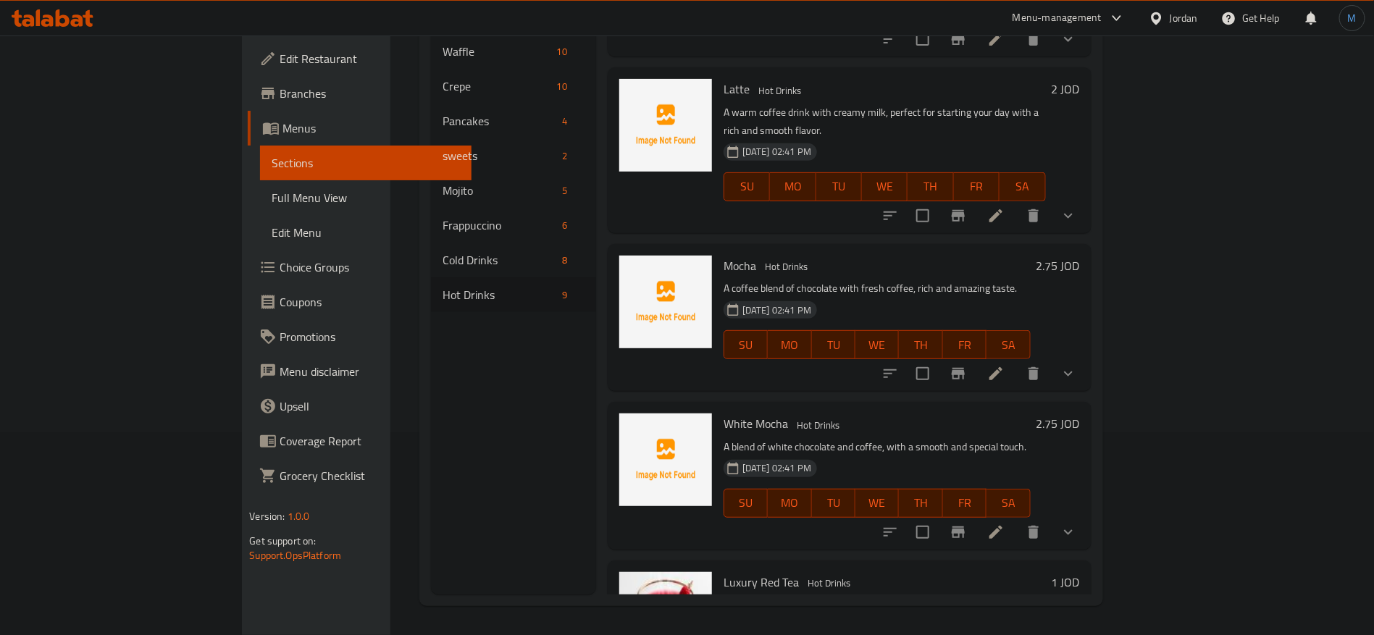
click at [260, 206] on link "Full Menu View" at bounding box center [365, 197] width 211 height 35
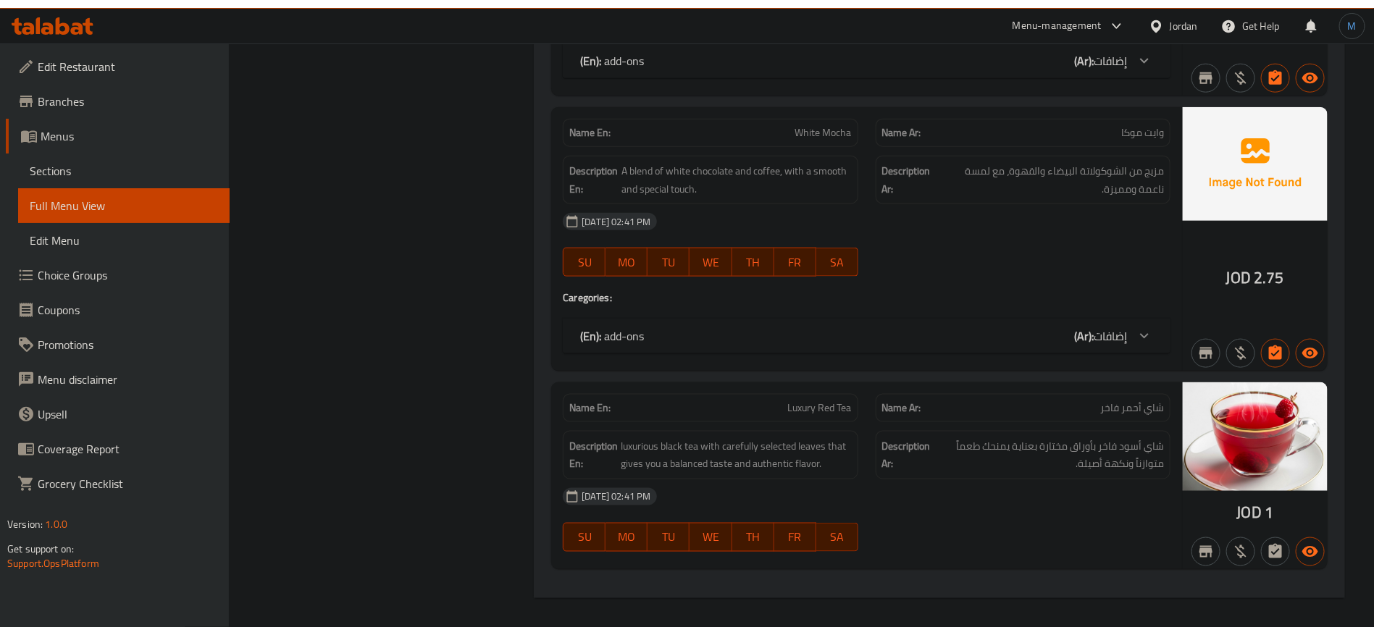
scroll to position [14519, 0]
